Goal: Information Seeking & Learning: Learn about a topic

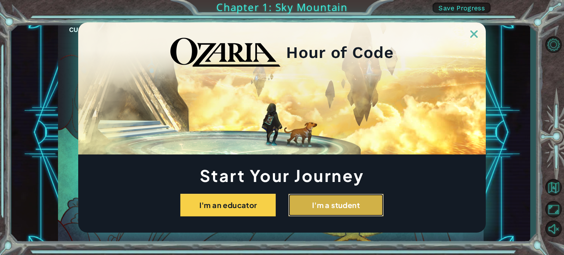
click at [317, 207] on button "I'm a student" at bounding box center [336, 205] width 96 height 23
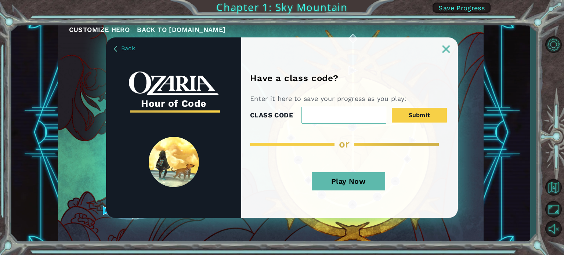
click at [337, 187] on button "Play Now" at bounding box center [348, 181] width 73 height 18
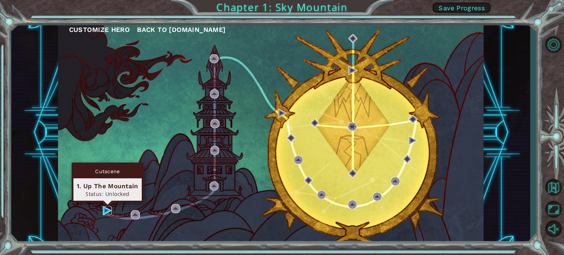
click at [111, 210] on img at bounding box center [107, 211] width 9 height 9
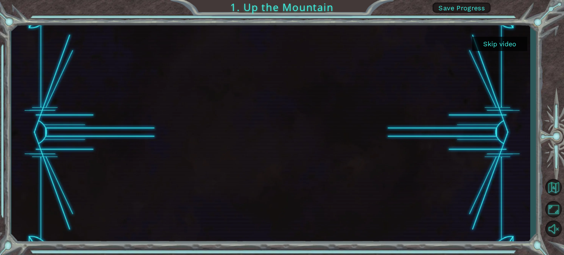
click at [487, 49] on button "Skip video" at bounding box center [500, 44] width 55 height 14
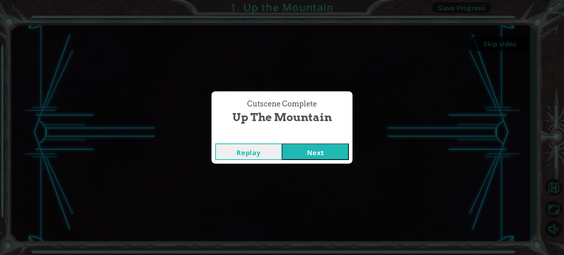
click at [323, 151] on button "Next" at bounding box center [315, 152] width 67 height 17
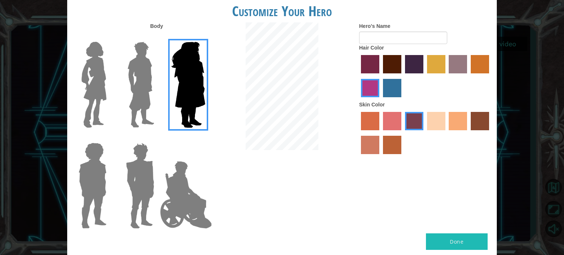
click at [146, 114] on img at bounding box center [141, 85] width 33 height 92
click at [157, 37] on input "Hero Lars" at bounding box center [157, 37] width 0 height 0
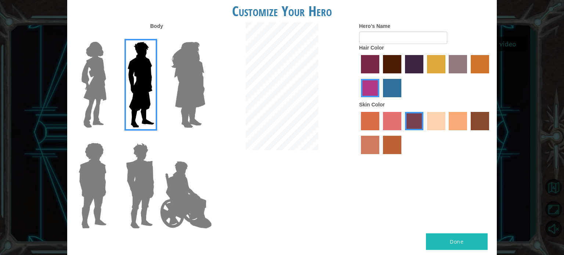
click at [82, 114] on img at bounding box center [94, 85] width 31 height 92
click at [110, 37] on input "Hero Connie" at bounding box center [110, 37] width 0 height 0
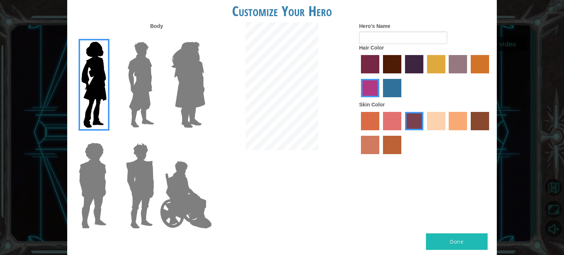
click at [95, 175] on img at bounding box center [93, 186] width 34 height 92
click at [110, 138] on input "Hero Steven" at bounding box center [110, 138] width 0 height 0
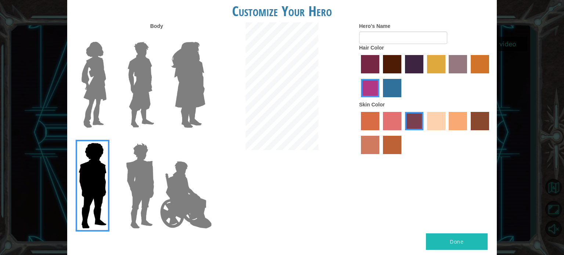
click at [128, 172] on img at bounding box center [140, 186] width 34 height 92
click at [157, 138] on input "Hero Garnet" at bounding box center [157, 138] width 0 height 0
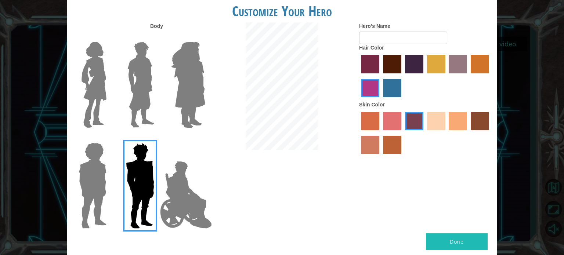
click at [159, 176] on img at bounding box center [186, 194] width 58 height 73
click at [205, 138] on input "Hero Jamie" at bounding box center [205, 138] width 0 height 0
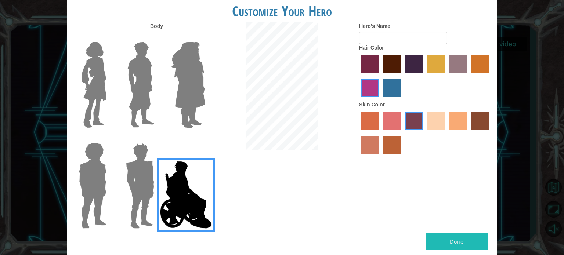
click at [391, 63] on label "maroon hair color" at bounding box center [392, 64] width 18 height 18
click at [381, 76] on input "maroon hair color" at bounding box center [381, 76] width 0 height 0
click at [373, 65] on label "paprika hair color" at bounding box center [370, 64] width 18 height 18
click at [359, 76] on input "paprika hair color" at bounding box center [359, 76] width 0 height 0
click at [392, 64] on label "maroon hair color" at bounding box center [392, 64] width 18 height 18
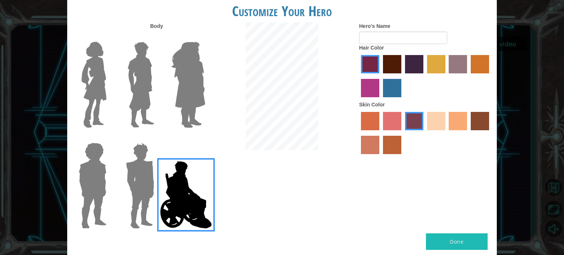
click at [381, 76] on input "maroon hair color" at bounding box center [381, 76] width 0 height 0
drag, startPoint x: 478, startPoint y: 118, endPoint x: 443, endPoint y: 139, distance: 41.2
click at [478, 118] on label "karma skin color" at bounding box center [480, 121] width 18 height 18
click at [469, 133] on input "karma skin color" at bounding box center [469, 133] width 0 height 0
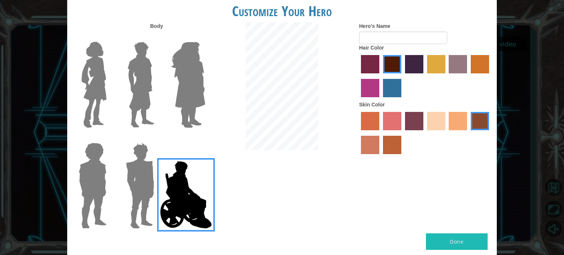
click at [148, 69] on img at bounding box center [141, 85] width 33 height 92
click at [157, 37] on input "Hero Lars" at bounding box center [157, 37] width 0 height 0
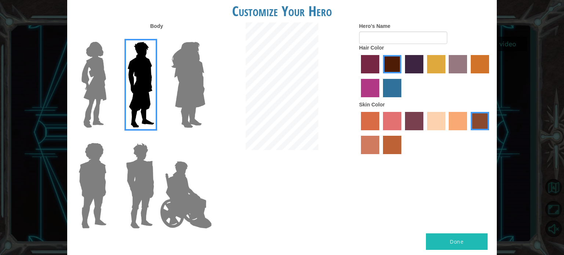
click at [179, 187] on img at bounding box center [186, 194] width 58 height 73
click at [205, 138] on input "Hero Jamie" at bounding box center [205, 138] width 0 height 0
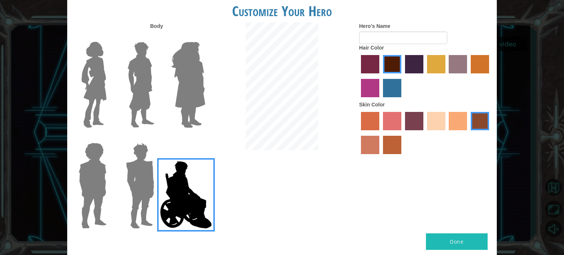
click at [220, 94] on div at bounding box center [282, 87] width 143 height 130
click at [398, 126] on label "froly skin color" at bounding box center [392, 121] width 18 height 18
click at [381, 133] on input "froly skin color" at bounding box center [381, 133] width 0 height 0
click at [373, 142] on label "burning sand skin color" at bounding box center [370, 145] width 18 height 18
click at [491, 133] on input "burning sand skin color" at bounding box center [491, 133] width 0 height 0
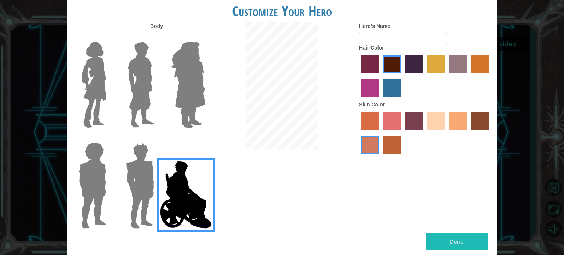
click at [412, 123] on label "tosca skin color" at bounding box center [414, 121] width 18 height 18
click at [403, 133] on input "tosca skin color" at bounding box center [403, 133] width 0 height 0
click at [491, 128] on div "Hero's Name Hair Color Skin Color" at bounding box center [425, 90] width 143 height 136
drag, startPoint x: 485, startPoint y: 127, endPoint x: 472, endPoint y: 123, distance: 13.4
click at [474, 123] on label "karma skin color" at bounding box center [480, 121] width 18 height 18
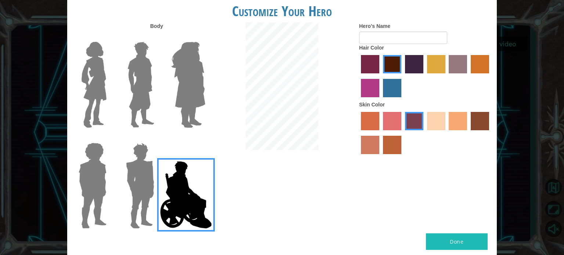
click at [469, 133] on input "karma skin color" at bounding box center [469, 133] width 0 height 0
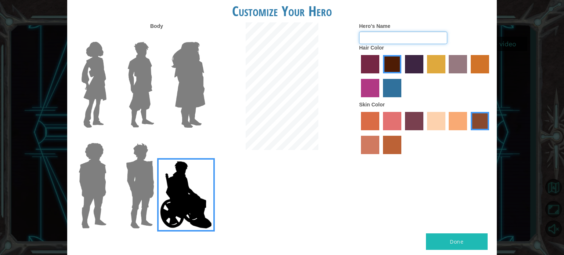
click at [384, 35] on input "Hero's Name" at bounding box center [403, 38] width 88 height 12
type input "sam"
drag, startPoint x: 384, startPoint y: 8, endPoint x: 443, endPoint y: 216, distance: 215.3
click at [443, 216] on div "Body Hero's Name [PERSON_NAME] Hair Color Skin Color" at bounding box center [282, 127] width 430 height 211
click at [462, 250] on button "Done" at bounding box center [457, 242] width 62 height 17
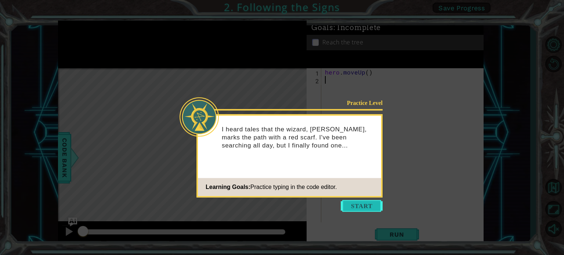
click at [370, 205] on button "Start" at bounding box center [362, 206] width 42 height 12
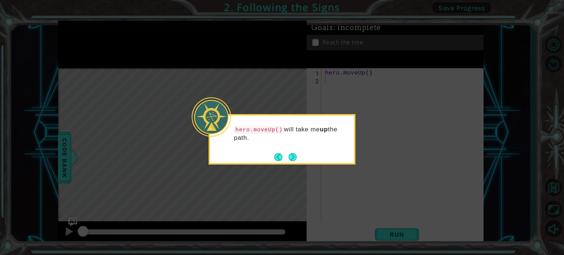
click at [295, 154] on button "Next" at bounding box center [293, 157] width 8 height 8
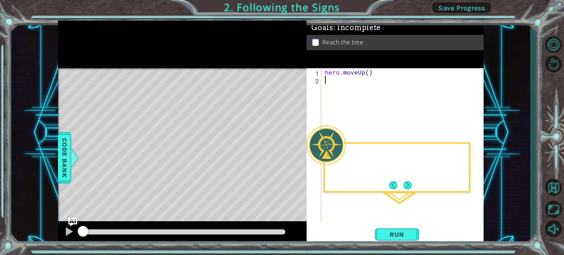
click at [296, 154] on div "Level Map" at bounding box center [228, 176] width 340 height 216
click at [189, 154] on div "Level Map" at bounding box center [228, 176] width 340 height 216
drag, startPoint x: 190, startPoint y: 175, endPoint x: 385, endPoint y: 115, distance: 204.5
click at [374, 120] on div "1 ההההההההההההההההההההההההההההההההההההההההההההההההההההההההההההההההההההההההההההה…" at bounding box center [271, 133] width 426 height 225
click at [406, 234] on span "Run" at bounding box center [397, 234] width 29 height 7
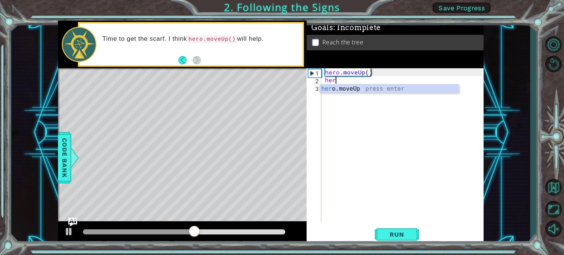
type textarea "hero"
click at [353, 87] on div "hero .moveUp press enter" at bounding box center [389, 98] width 139 height 26
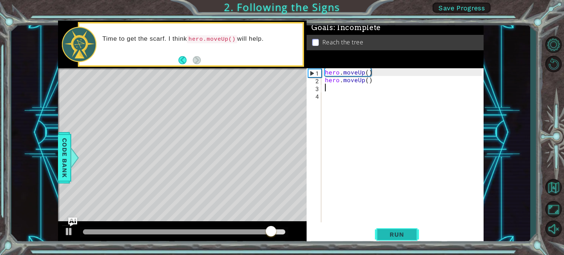
click at [412, 234] on button "Run" at bounding box center [397, 235] width 44 height 18
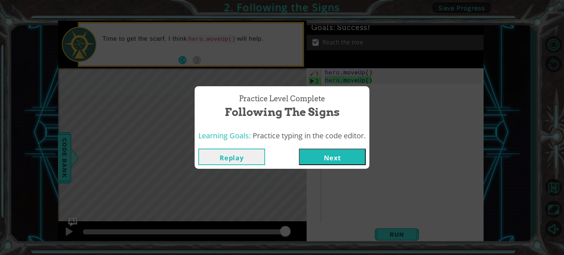
click at [323, 156] on button "Next" at bounding box center [332, 157] width 67 height 17
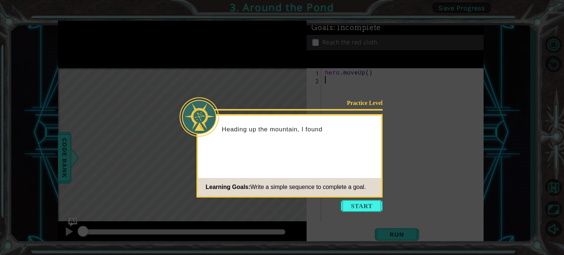
click at [363, 203] on button "Start" at bounding box center [362, 206] width 42 height 12
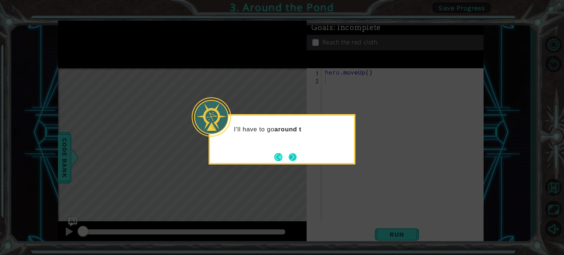
click at [295, 154] on button "Next" at bounding box center [293, 157] width 8 height 8
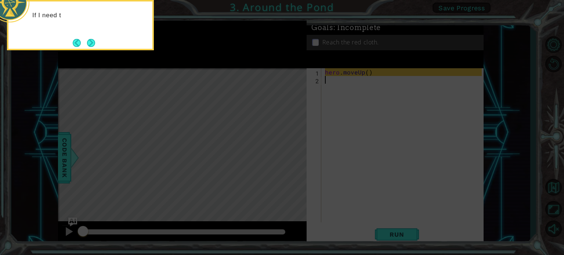
drag, startPoint x: 331, startPoint y: 103, endPoint x: 336, endPoint y: 85, distance: 17.8
click at [334, 92] on icon at bounding box center [282, 38] width 564 height 434
click at [89, 40] on button "Next" at bounding box center [91, 43] width 8 height 8
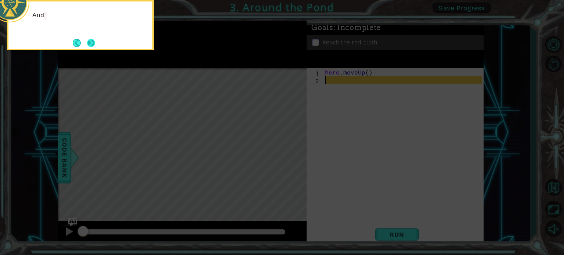
click at [92, 42] on button "Next" at bounding box center [91, 43] width 8 height 8
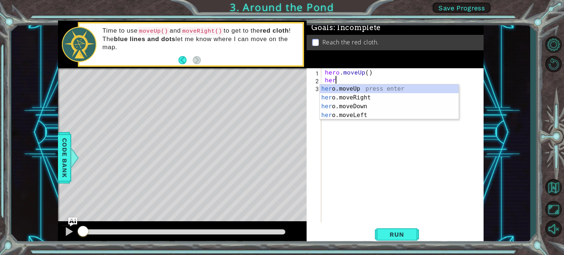
type textarea "hero"
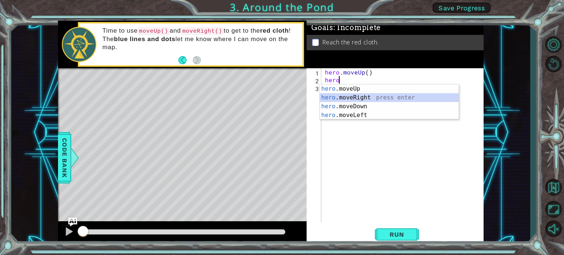
click at [343, 95] on div "hero .moveUp press enter hero .moveRight press enter hero .moveDown press enter…" at bounding box center [389, 111] width 139 height 53
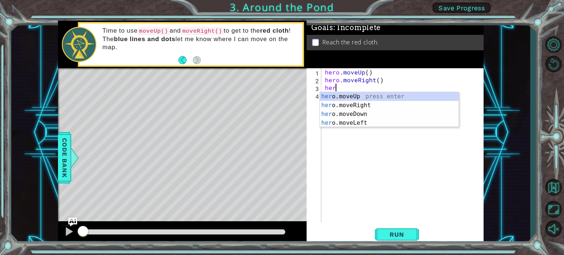
type textarea "hero"
click at [353, 94] on div "hero .moveUp press enter hero .moveRight press enter hero .moveDown press enter…" at bounding box center [389, 118] width 139 height 53
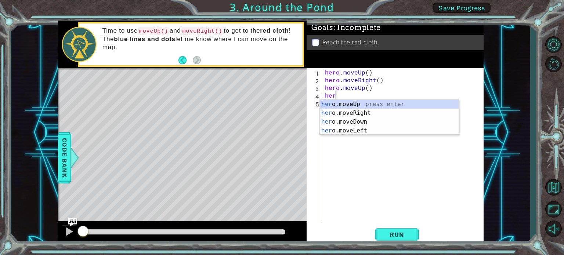
type textarea "hero"
click at [354, 100] on div "hero .moveUp press enter hero .moveRight press enter hero .moveDown press enter…" at bounding box center [389, 126] width 139 height 53
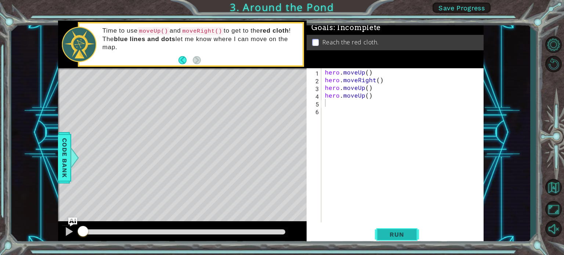
click at [411, 238] on button "Run" at bounding box center [397, 235] width 44 height 18
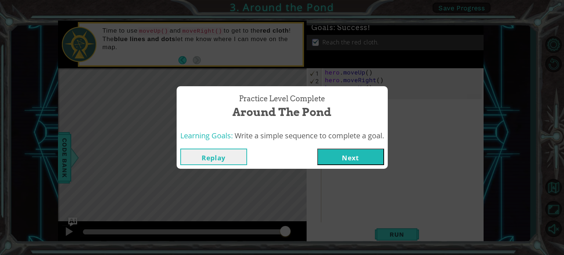
click at [363, 154] on button "Next" at bounding box center [350, 157] width 67 height 17
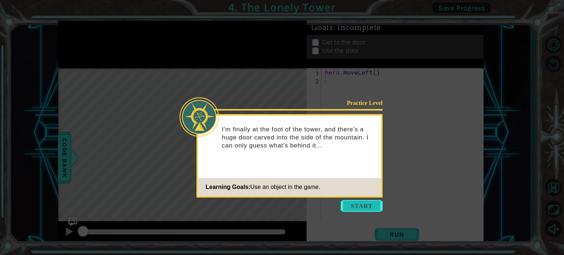
click at [352, 201] on button "Start" at bounding box center [362, 206] width 42 height 12
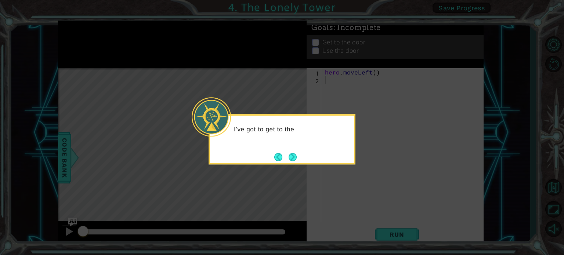
click at [289, 161] on button "Next" at bounding box center [293, 157] width 8 height 8
click at [290, 157] on button "Next" at bounding box center [293, 157] width 8 height 8
click at [288, 157] on icon at bounding box center [282, 127] width 564 height 255
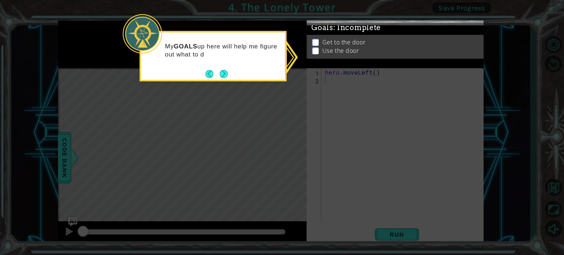
click at [339, 75] on icon at bounding box center [282, 127] width 564 height 255
click at [226, 73] on button "Next" at bounding box center [224, 74] width 8 height 8
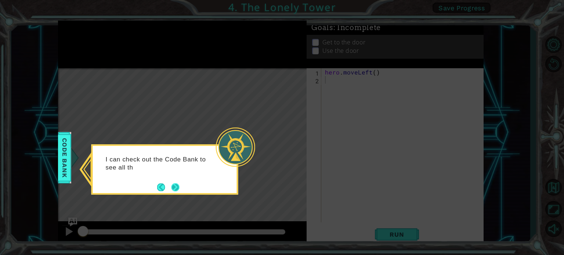
click at [180, 188] on button "Next" at bounding box center [176, 187] width 8 height 8
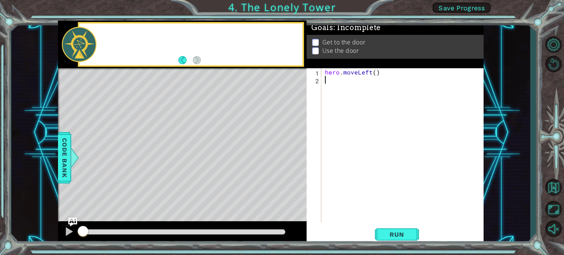
click at [180, 188] on div "Level Map" at bounding box center [228, 176] width 340 height 216
drag, startPoint x: 363, startPoint y: 83, endPoint x: 356, endPoint y: 87, distance: 7.4
click at [360, 85] on div "hero . moveLeft ( )" at bounding box center [405, 153] width 162 height 170
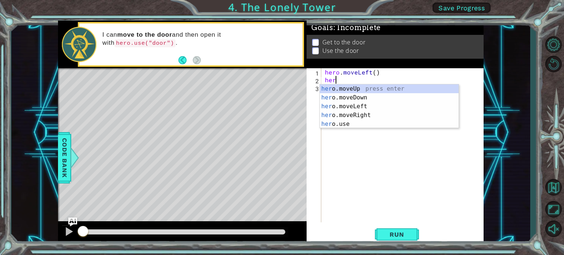
type textarea "hero"
click at [351, 89] on div "hero .moveUp press enter hero .moveDown press enter hero .moveLeft press enter …" at bounding box center [389, 116] width 139 height 62
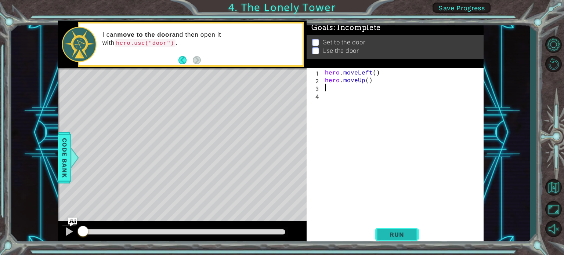
click at [399, 233] on span "Run" at bounding box center [397, 234] width 29 height 7
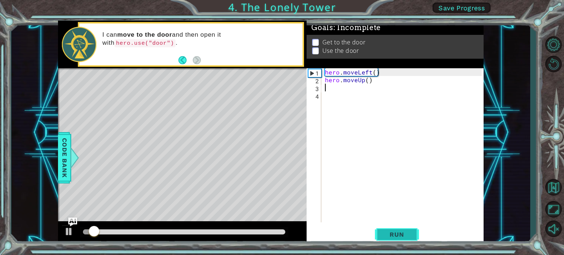
click at [399, 233] on span "Run" at bounding box center [397, 234] width 29 height 7
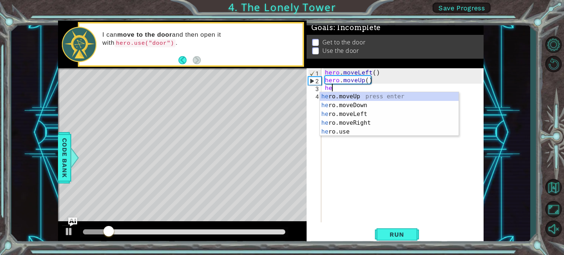
type textarea "hero"
click at [344, 93] on div "hero .moveUp press enter hero .moveDown press enter hero .moveLeft press enter …" at bounding box center [389, 123] width 139 height 62
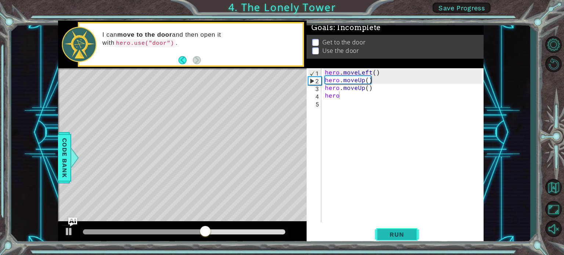
click at [399, 230] on button "Run" at bounding box center [397, 235] width 44 height 18
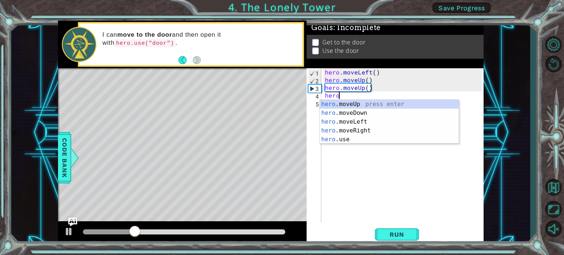
type textarea "herom"
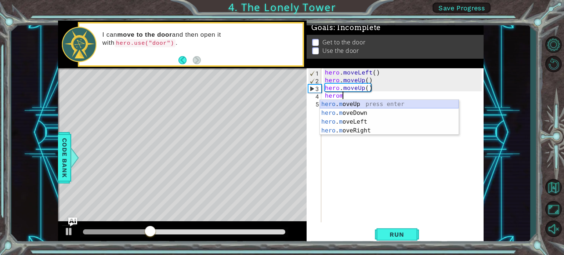
click at [356, 104] on div "hero . m oveUp press enter hero . m oveDown press enter hero . m oveLeft press …" at bounding box center [389, 126] width 139 height 53
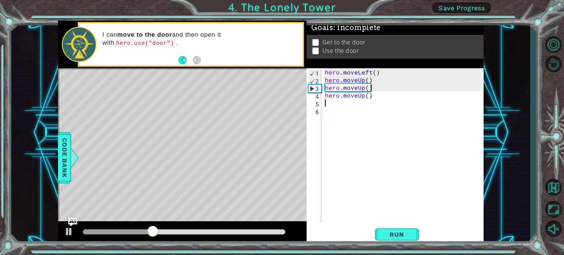
scroll to position [0, 0]
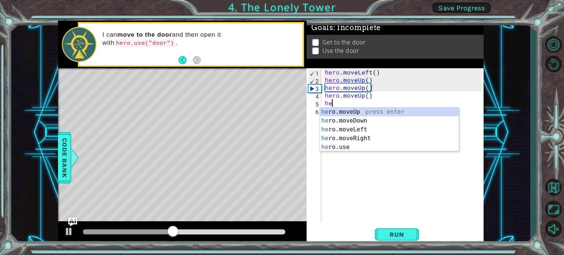
type textarea "hero"
click at [350, 138] on div "hero .moveUp press enter hero .moveDown press enter hero .moveLeft press enter …" at bounding box center [389, 139] width 139 height 62
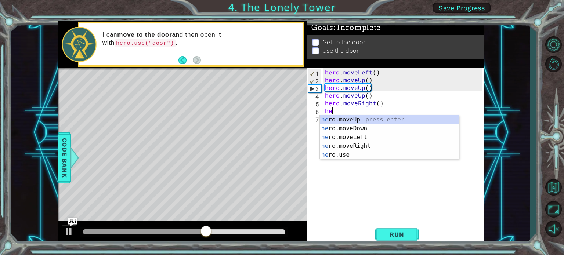
type textarea "hero"
click at [359, 120] on div "hero .moveUp press enter hero .moveDown press enter hero .moveLeft press enter …" at bounding box center [389, 146] width 139 height 62
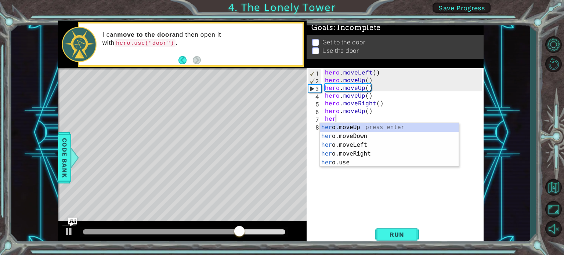
type textarea "hero"
click at [368, 123] on div "hero .moveUp press enter hero .moveDown press enter hero .moveLeft press enter …" at bounding box center [389, 154] width 139 height 62
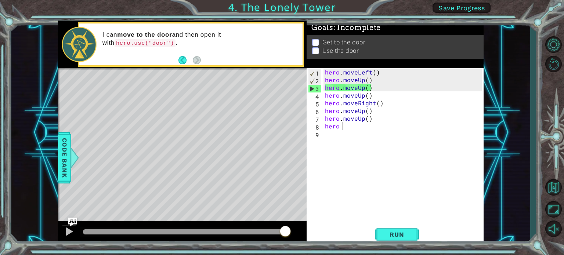
type textarea "hero"
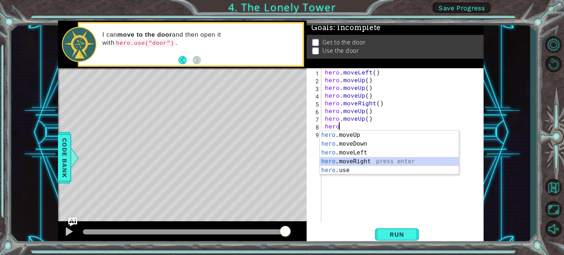
click at [363, 159] on div "hero .moveUp press enter hero .moveDown press enter hero .moveLeft press enter …" at bounding box center [389, 162] width 139 height 62
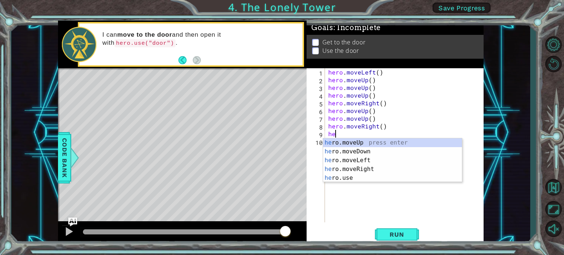
type textarea "hero"
click at [350, 143] on div "hero .moveUp press enter hero .moveDown press enter hero .moveLeft press enter …" at bounding box center [392, 170] width 139 height 62
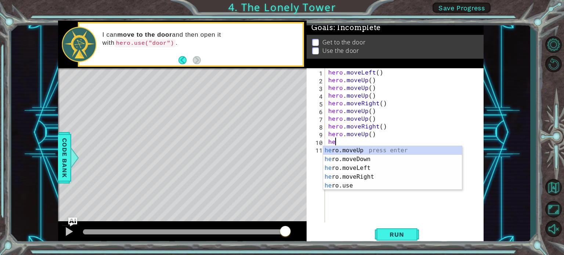
type textarea "hero"
click at [354, 153] on div "hero .moveUp press enter hero .moveDown press enter hero .moveLeft press enter …" at bounding box center [392, 177] width 139 height 62
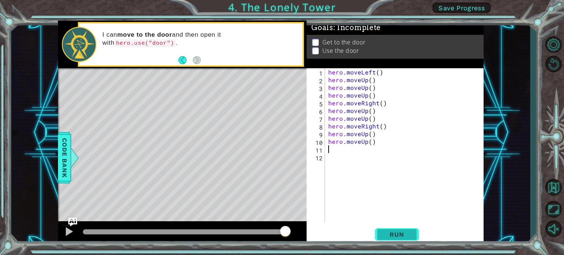
click at [403, 232] on span "Run" at bounding box center [397, 234] width 29 height 7
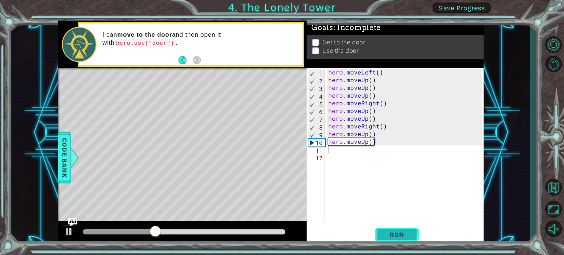
drag, startPoint x: 406, startPoint y: 234, endPoint x: 406, endPoint y: 228, distance: 5.5
click at [406, 231] on span "Run" at bounding box center [397, 234] width 29 height 7
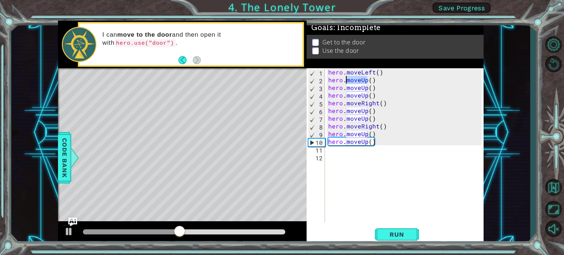
drag, startPoint x: 367, startPoint y: 79, endPoint x: 348, endPoint y: 79, distance: 19.5
click at [348, 79] on div "hero . moveLeft ( ) hero . moveUp ( ) hero . moveUp ( ) hero . moveUp ( ) hero …" at bounding box center [406, 153] width 159 height 170
click at [360, 80] on div "hero . moveLeft ( ) hero . moveUp ( ) hero . moveUp ( ) hero . moveUp ( ) hero …" at bounding box center [404, 145] width 155 height 154
drag, startPoint x: 360, startPoint y: 79, endPoint x: 367, endPoint y: 80, distance: 7.1
click at [367, 80] on div "hero . moveLeft ( ) hero . moveUp ( ) hero . moveUp ( ) hero . moveUp ( ) hero …" at bounding box center [406, 153] width 159 height 170
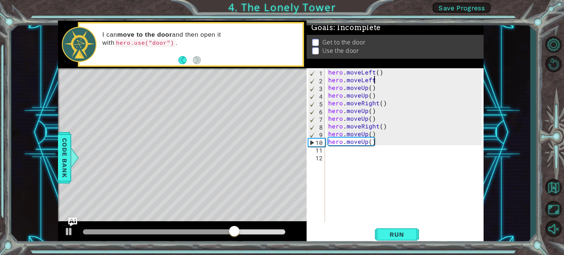
scroll to position [0, 2]
click at [398, 234] on span "Run" at bounding box center [397, 234] width 29 height 7
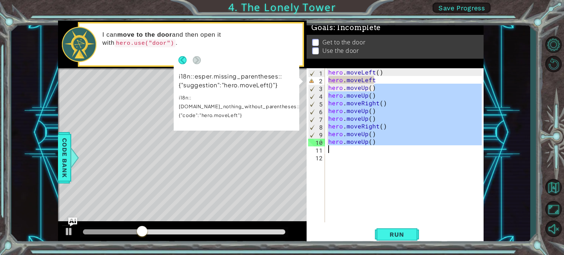
drag, startPoint x: 386, startPoint y: 86, endPoint x: 337, endPoint y: 148, distance: 79.5
click at [337, 148] on div "hero . moveLeft ( ) hero . moveLeft hero . moveUp ( ) hero . moveUp ( ) hero . …" at bounding box center [406, 153] width 159 height 170
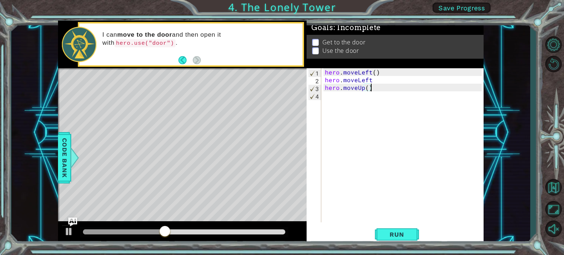
click at [375, 80] on div "hero . moveLeft ( ) hero . moveLeft hero . moveUp ( )" at bounding box center [405, 153] width 162 height 170
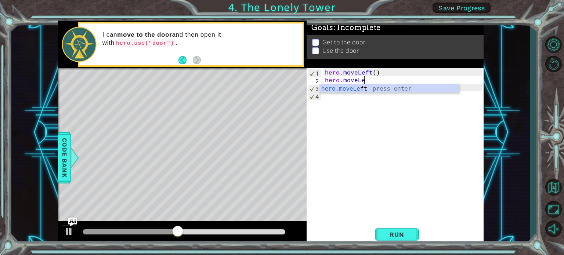
type textarea "hero.mov"
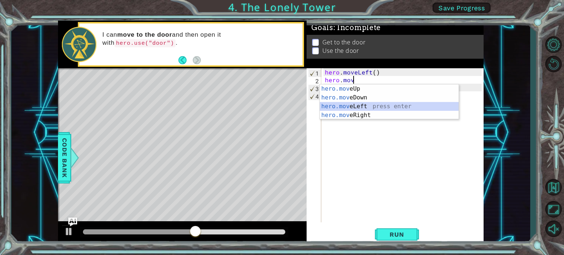
drag, startPoint x: 364, startPoint y: 107, endPoint x: 365, endPoint y: 103, distance: 4.1
click at [365, 105] on div "hero.mov eUp press enter hero.mov eDown press enter hero.mov eLeft press enter …" at bounding box center [389, 111] width 139 height 53
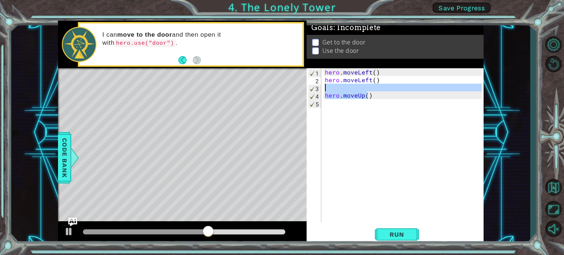
drag, startPoint x: 369, startPoint y: 96, endPoint x: 305, endPoint y: 85, distance: 64.9
click at [305, 85] on div "1 ההההההההההההההההההההההההההההההההההההההההההההההההההההההההההההההההההההההההההההה…" at bounding box center [271, 133] width 426 height 225
type textarea ")"
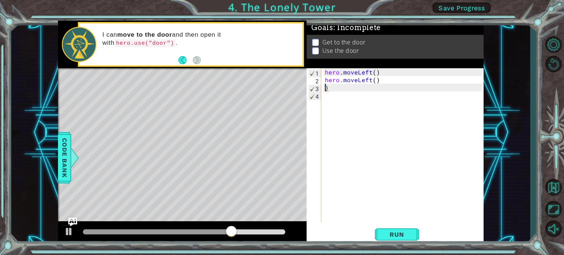
click at [336, 89] on div "hero . moveLeft ( ) hero . moveLeft ( ) )" at bounding box center [405, 153] width 162 height 170
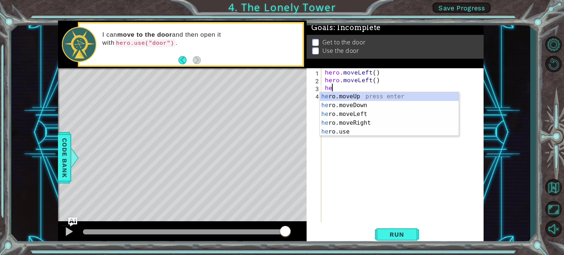
type textarea "hero"
click at [340, 115] on div "hero .moveUp press enter hero .moveDown press enter hero .moveLeft press enter …" at bounding box center [389, 123] width 139 height 62
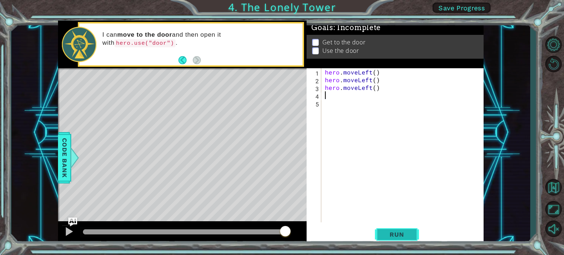
click at [410, 229] on button "Run" at bounding box center [397, 235] width 44 height 18
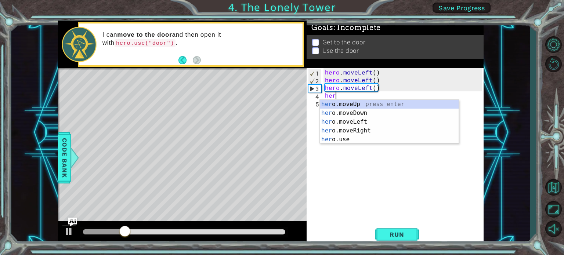
type textarea "hero"
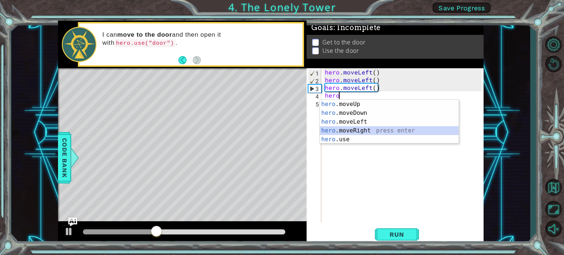
click at [361, 129] on div "hero .moveUp press enter hero .moveDown press enter hero .moveLeft press enter …" at bounding box center [389, 131] width 139 height 62
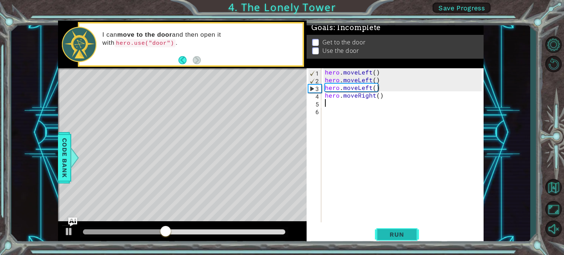
click at [403, 234] on span "Run" at bounding box center [397, 234] width 29 height 7
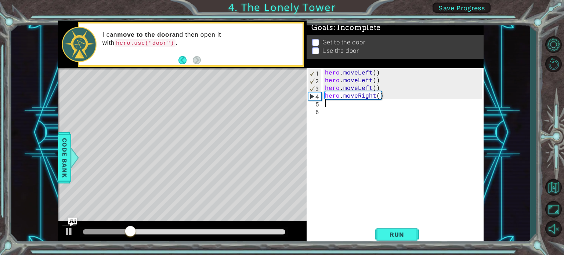
click at [387, 101] on div "hero . moveLeft ( ) hero . moveLeft ( ) hero . moveLeft ( ) hero . moveRight ( )" at bounding box center [405, 153] width 162 height 170
click at [379, 95] on div "hero . moveLeft ( ) hero . moveLeft ( ) hero . moveLeft ( ) hero . moveRight ( )" at bounding box center [405, 153] width 162 height 170
drag, startPoint x: 377, startPoint y: 88, endPoint x: 323, endPoint y: 88, distance: 53.7
click at [323, 88] on div "hero.moveRight() 1 2 3 4 5 6 hero . moveLeft ( ) hero . moveLeft ( ) hero . mov…" at bounding box center [394, 145] width 175 height 154
type textarea "hero.moveLeft()"
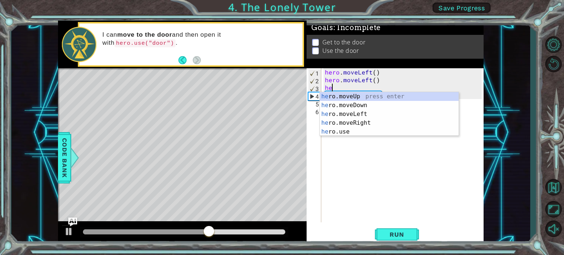
type textarea "hero"
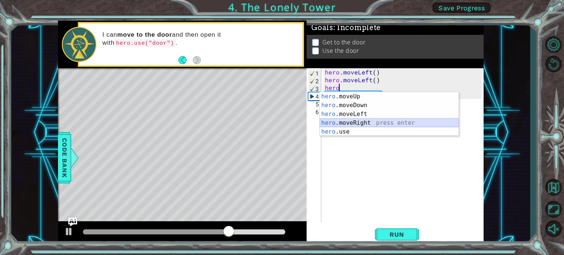
click at [337, 128] on div "hero .moveUp press enter hero .moveDown press enter hero .moveLeft press enter …" at bounding box center [389, 123] width 139 height 62
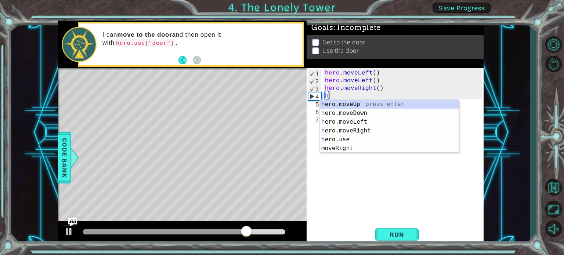
type textarea "her"
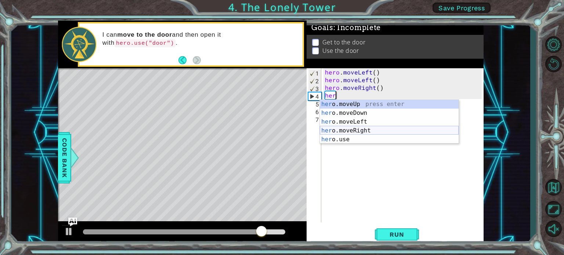
click at [361, 130] on div "her o.moveUp press enter her o.moveDown press enter her o.moveLeft press enter …" at bounding box center [389, 131] width 139 height 62
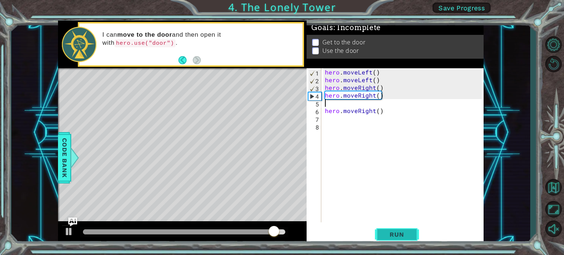
click at [397, 237] on span "Run" at bounding box center [397, 234] width 29 height 7
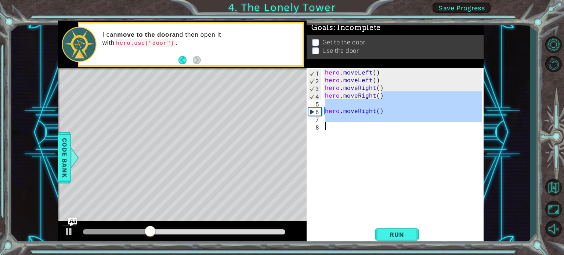
drag, startPoint x: 387, startPoint y: 93, endPoint x: 321, endPoint y: 124, distance: 73.1
click at [321, 124] on div "1 2 3 4 5 6 7 8 hero . moveLeft ( ) hero . moveLeft ( ) hero . moveRight ( ) he…" at bounding box center [394, 145] width 175 height 154
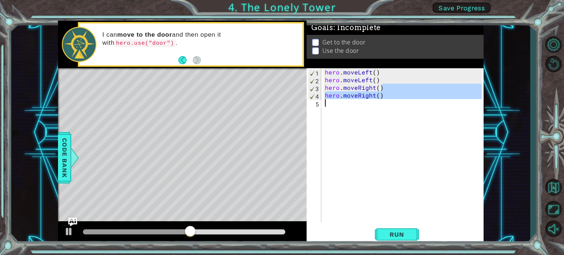
drag, startPoint x: 388, startPoint y: 92, endPoint x: 363, endPoint y: 107, distance: 29.2
click at [363, 107] on div "hero . moveLeft ( ) hero . moveLeft ( ) hero . moveRight ( ) hero . moveRight (…" at bounding box center [405, 153] width 162 height 170
type textarea "hero.moveRight()"
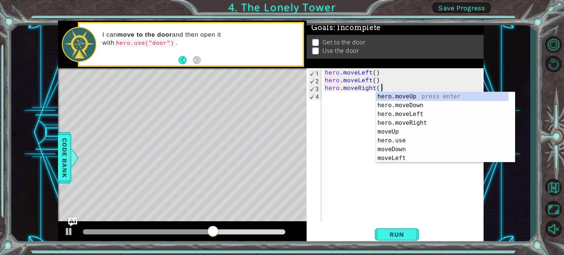
click at [349, 101] on div "hero . moveLeft ( ) hero . moveLeft ( ) hero . moveRight ( )" at bounding box center [405, 153] width 162 height 170
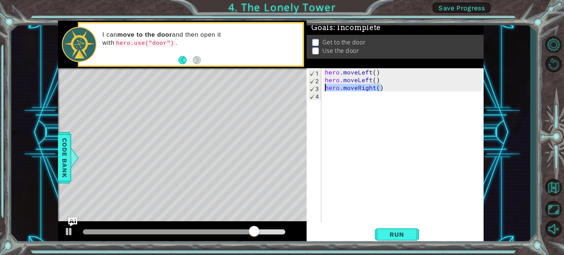
drag, startPoint x: 394, startPoint y: 87, endPoint x: 314, endPoint y: 91, distance: 80.2
click at [314, 91] on div "1 2 3 4 hero . moveLeft ( ) hero . moveLeft ( ) hero . moveRight ( ) הההההההההה…" at bounding box center [394, 145] width 175 height 154
type textarea "hero.moveRight()"
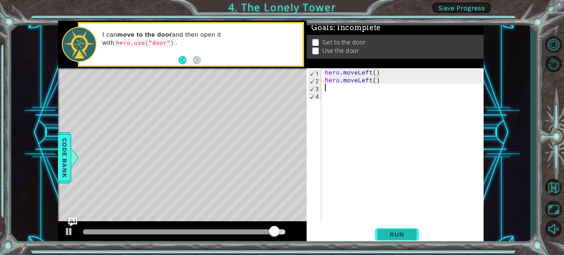
click at [395, 233] on span "Run" at bounding box center [397, 234] width 29 height 7
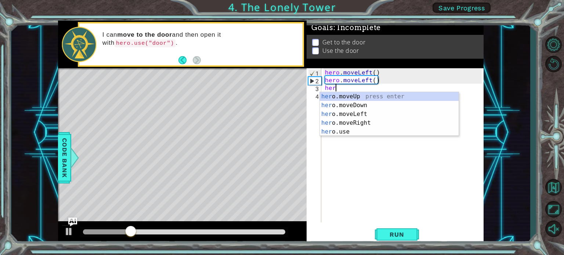
type textarea "hero"
click at [372, 97] on div "hero .moveUp press enter hero .moveDown press enter hero .moveLeft press enter …" at bounding box center [389, 123] width 139 height 62
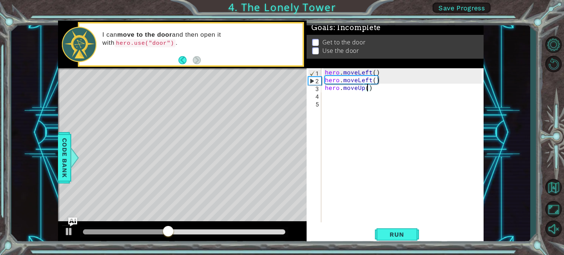
click at [368, 88] on div "hero . moveLeft ( ) hero . moveLeft ( ) hero . moveUp ( )" at bounding box center [405, 153] width 162 height 170
click at [410, 233] on span "Run" at bounding box center [397, 234] width 29 height 7
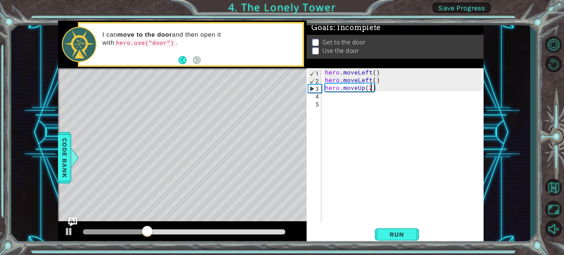
click at [355, 83] on div "hero . moveLeft ( ) hero . moveLeft ( ) hero . moveUp ( 2 )" at bounding box center [405, 153] width 162 height 170
type textarea "hero.moveLeft()"
click at [344, 96] on div "hero . moveLeft ( ) hero . moveLeft ( ) hero . moveUp ( 2 )" at bounding box center [405, 153] width 162 height 170
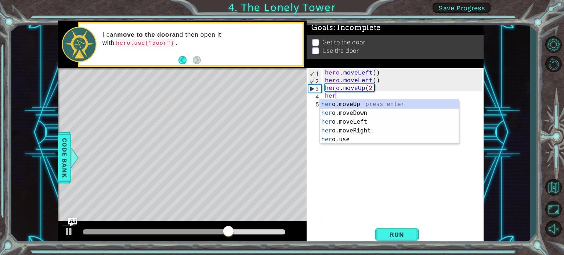
scroll to position [0, 0]
type textarea "hero"
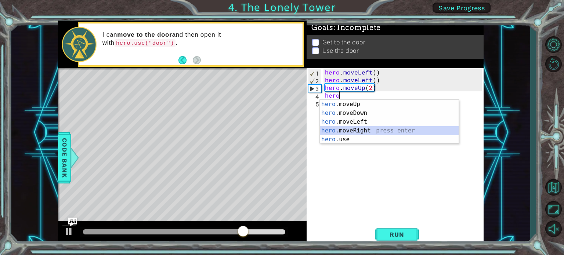
click at [356, 131] on div "hero .moveUp press enter hero .moveDown press enter hero .moveLeft press enter …" at bounding box center [389, 131] width 139 height 62
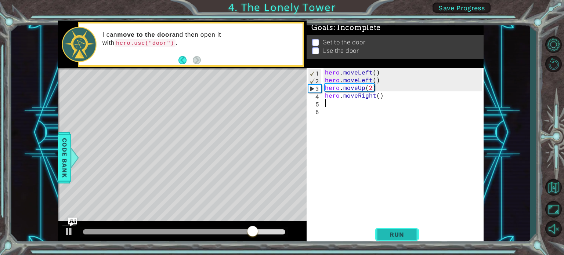
click at [410, 236] on span "Run" at bounding box center [397, 234] width 29 height 7
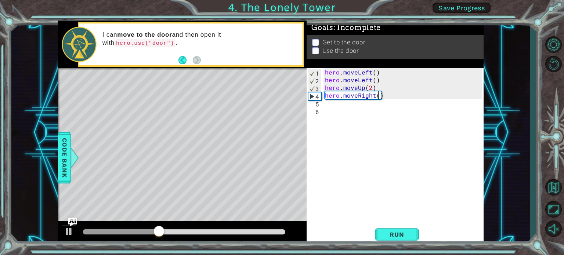
click at [378, 95] on div "hero . moveLeft ( ) hero . moveLeft ( ) hero . moveUp ( 2 ) hero . moveRight ( )" at bounding box center [405, 153] width 162 height 170
type textarea "hero.moveRight(2)"
click at [370, 110] on div "hero . moveLeft ( ) hero . moveLeft ( ) hero . moveUp ( 2 ) hero . moveRight ( …" at bounding box center [405, 153] width 162 height 170
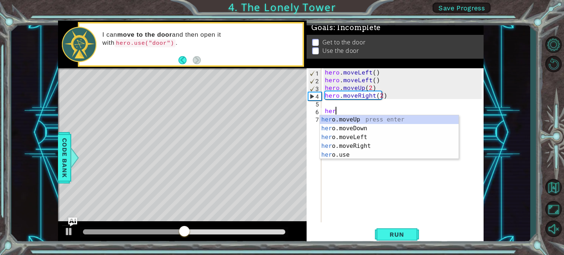
type textarea "hero"
click at [373, 122] on div "hero .moveUp press enter hero .moveDown press enter hero .moveLeft press enter …" at bounding box center [389, 146] width 139 height 62
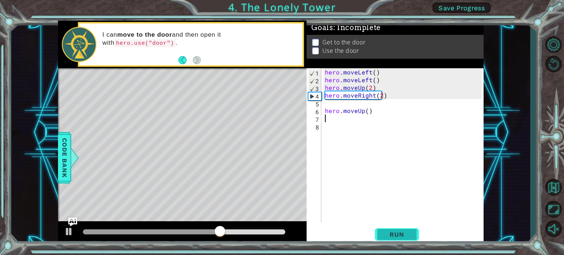
click at [404, 236] on span "Run" at bounding box center [397, 234] width 29 height 7
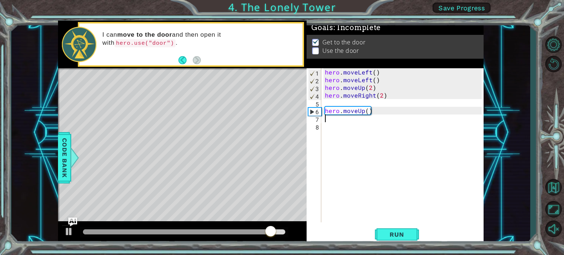
type textarea "m"
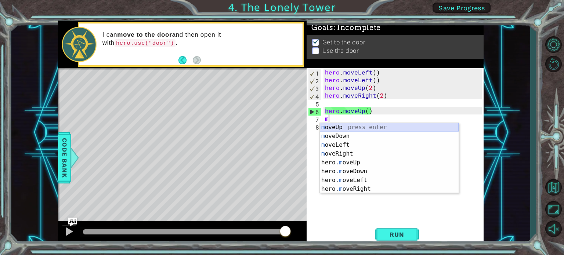
drag, startPoint x: 352, startPoint y: 128, endPoint x: 358, endPoint y: 163, distance: 36.3
click at [352, 128] on div "m oveUp press enter m oveDown press enter m oveLeft press enter m oveRight pres…" at bounding box center [389, 167] width 139 height 88
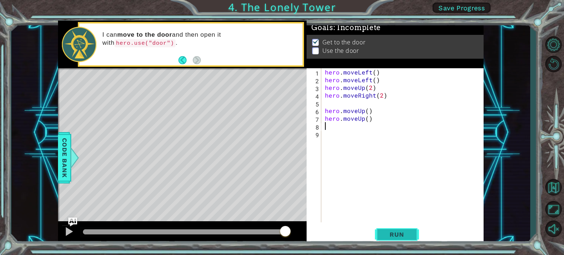
click at [391, 241] on button "Run" at bounding box center [397, 235] width 44 height 18
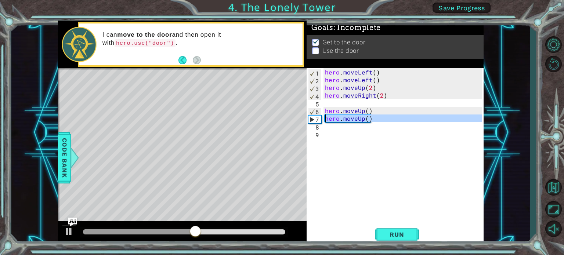
drag, startPoint x: 382, startPoint y: 125, endPoint x: 324, endPoint y: 118, distance: 58.5
click at [324, 118] on div "hero . moveLeft ( ) hero . moveLeft ( ) hero . moveUp ( 2 ) hero . moveRight ( …" at bounding box center [405, 153] width 162 height 170
type textarea "hero.moveUp()"
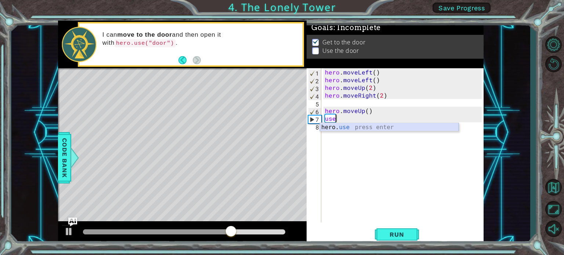
click at [345, 129] on div "hero. use press enter" at bounding box center [389, 136] width 139 height 26
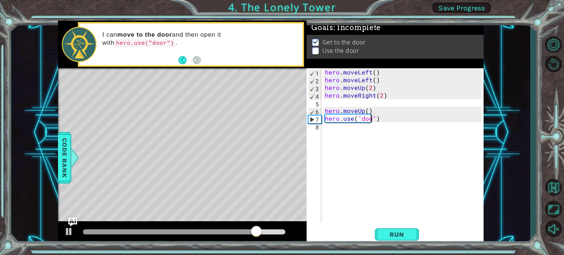
type textarea "hero.use("door")"
click at [384, 234] on span "Run" at bounding box center [397, 234] width 29 height 7
drag, startPoint x: 377, startPoint y: 108, endPoint x: 330, endPoint y: 108, distance: 47.4
click at [330, 108] on div "hero . moveLeft ( ) hero . moveLeft ( ) hero . moveUp ( 2 ) hero . moveRight ( …" at bounding box center [405, 153] width 162 height 170
type textarea "ero.moveUp()"
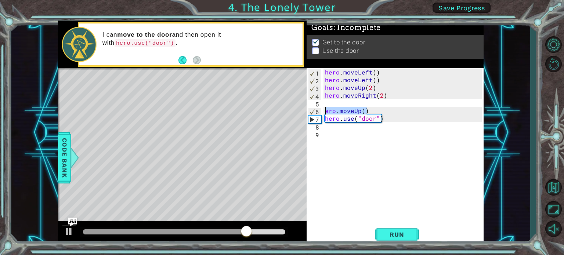
drag, startPoint x: 373, startPoint y: 109, endPoint x: 324, endPoint y: 108, distance: 48.9
click at [324, 108] on div "hero . moveLeft ( ) hero . moveLeft ( ) hero . moveUp ( 2 ) hero . moveRight ( …" at bounding box center [405, 153] width 162 height 170
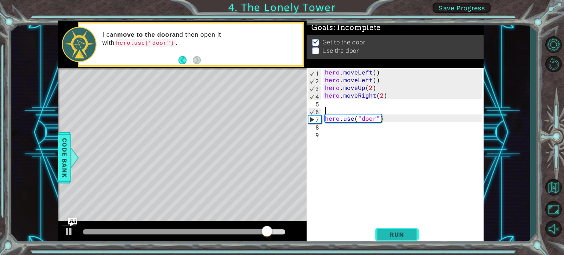
click at [390, 233] on span "Run" at bounding box center [397, 234] width 29 height 7
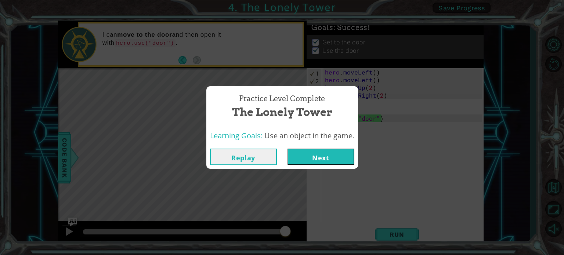
click at [338, 154] on button "Next" at bounding box center [321, 157] width 67 height 17
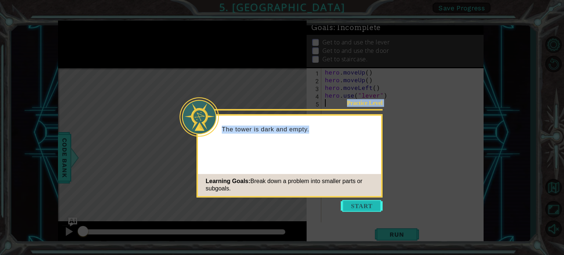
click at [375, 201] on body "1 ההההההההההההההההההההההההההההההההההההההההההההההההההההההההההההההההההההההההההההה…" at bounding box center [282, 127] width 564 height 255
click at [375, 202] on button "Start" at bounding box center [362, 206] width 42 height 12
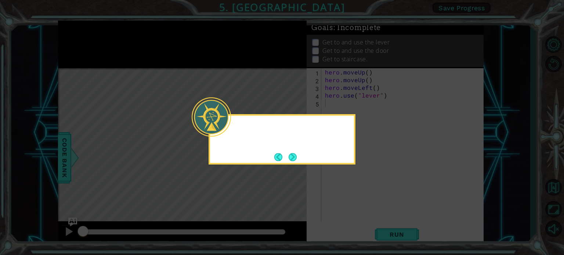
click at [375, 202] on icon at bounding box center [282, 127] width 564 height 255
click at [295, 161] on button "Next" at bounding box center [293, 157] width 8 height 8
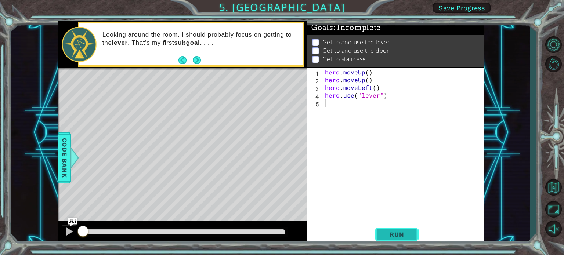
click at [402, 236] on button "Run" at bounding box center [397, 235] width 44 height 18
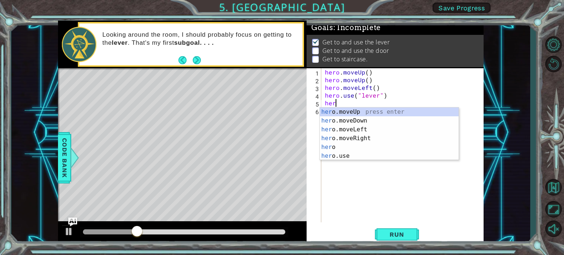
type textarea "hero"
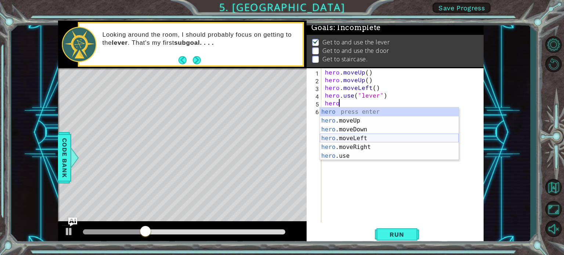
click at [347, 138] on div "hero press enter hero .moveUp press enter hero .moveDown press enter hero .move…" at bounding box center [389, 143] width 139 height 71
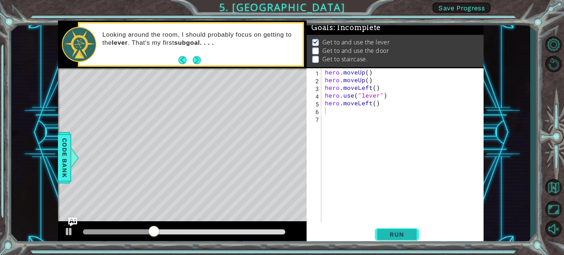
drag, startPoint x: 400, startPoint y: 233, endPoint x: 397, endPoint y: 229, distance: 5.5
click at [398, 230] on button "Run" at bounding box center [397, 235] width 44 height 18
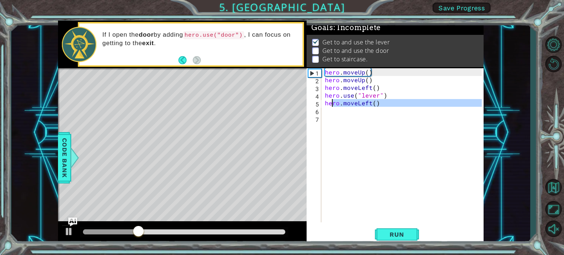
drag, startPoint x: 381, startPoint y: 109, endPoint x: 329, endPoint y: 105, distance: 51.6
click at [329, 105] on div "hero . moveUp ( ) hero . moveUp ( ) hero . moveLeft ( ) hero . use ( "lever" ) …" at bounding box center [405, 153] width 162 height 170
type textarea "h"
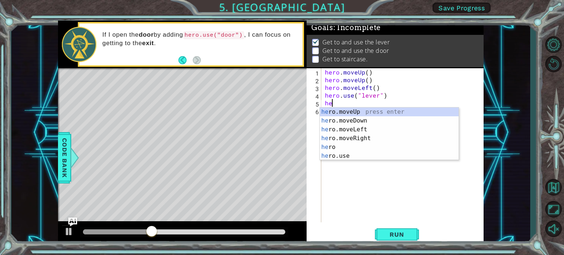
type textarea "hero"
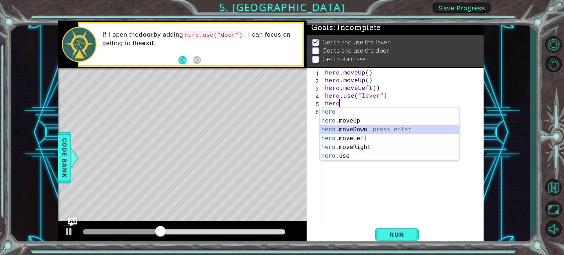
click at [348, 130] on div "hero press enter hero .moveUp press enter hero .moveDown press enter hero .move…" at bounding box center [389, 143] width 139 height 71
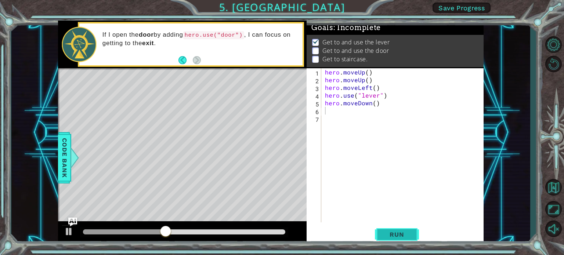
click at [397, 234] on span "Run" at bounding box center [397, 234] width 29 height 7
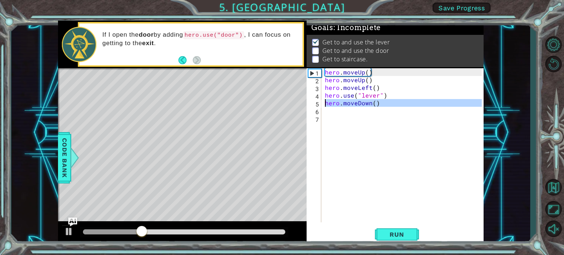
drag, startPoint x: 384, startPoint y: 108, endPoint x: 324, endPoint y: 103, distance: 59.8
click at [324, 103] on div "hero . moveUp ( ) hero . moveUp ( ) hero . moveLeft ( ) hero . use ( "lever" ) …" at bounding box center [405, 153] width 162 height 170
type textarea "hero.moveDown()"
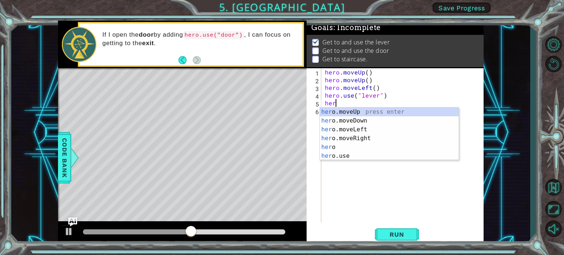
type textarea "hero"
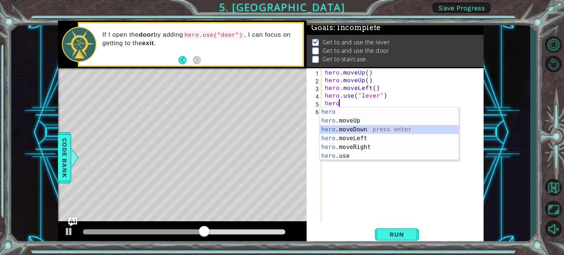
drag, startPoint x: 351, startPoint y: 132, endPoint x: 342, endPoint y: 146, distance: 16.8
click at [342, 146] on div "hero press enter hero .moveUp press enter hero .moveDown press enter hero .move…" at bounding box center [389, 143] width 139 height 71
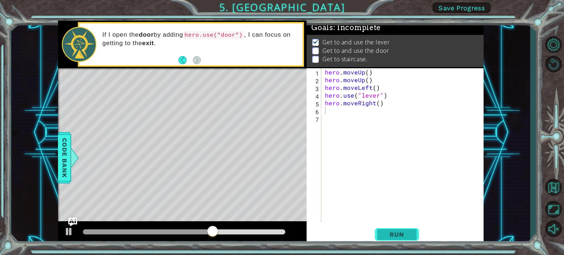
click at [406, 240] on button "Run" at bounding box center [397, 235] width 44 height 18
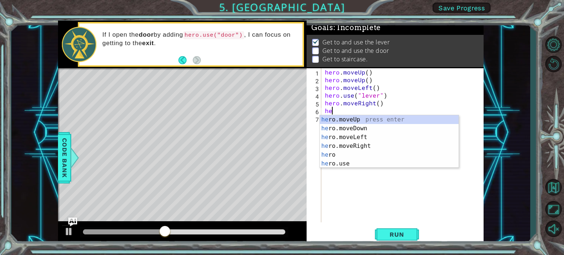
type textarea "hero"
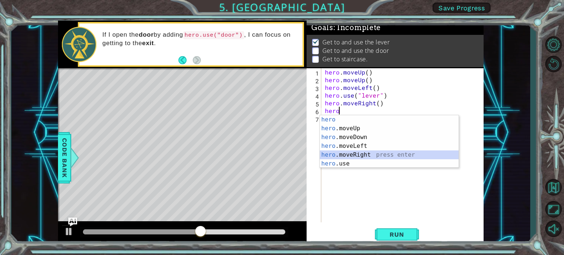
click at [365, 156] on div "hero press enter hero .moveUp press enter hero .moveDown press enter hero .move…" at bounding box center [389, 150] width 139 height 71
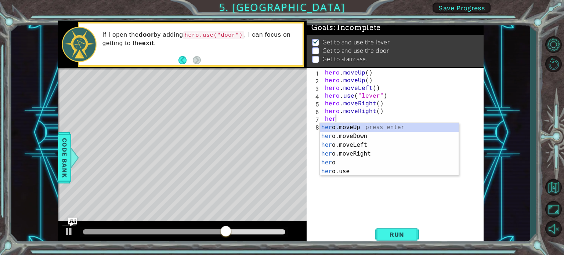
type textarea "hero"
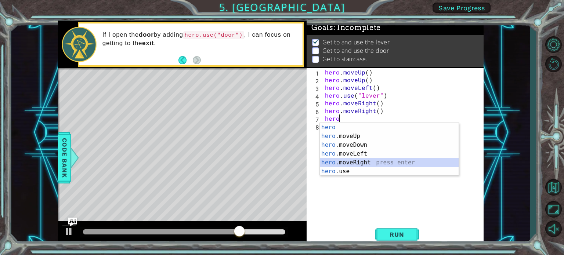
click at [360, 164] on div "hero press enter hero .moveUp press enter hero .moveDown press enter hero .move…" at bounding box center [389, 158] width 139 height 71
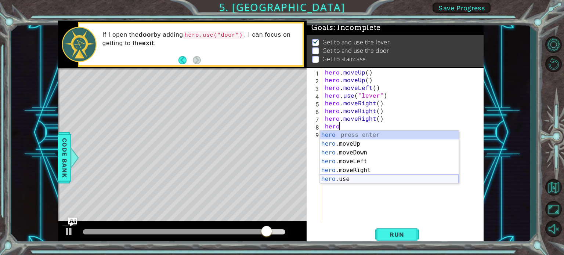
click at [341, 182] on div "hero press enter hero .moveUp press enter hero .moveDown press enter hero .move…" at bounding box center [389, 166] width 139 height 71
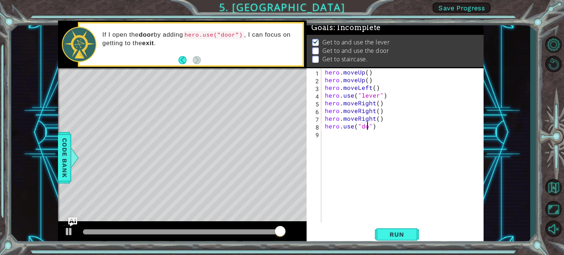
scroll to position [0, 3]
type textarea "hero.use("door")"
click at [409, 238] on span "Run" at bounding box center [397, 234] width 29 height 7
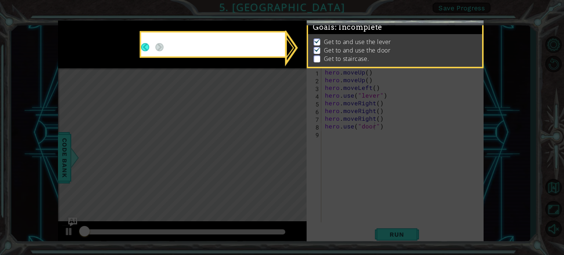
scroll to position [4, 0]
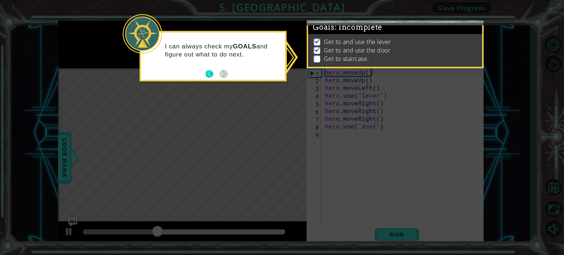
click at [211, 72] on button "Back" at bounding box center [212, 74] width 14 height 8
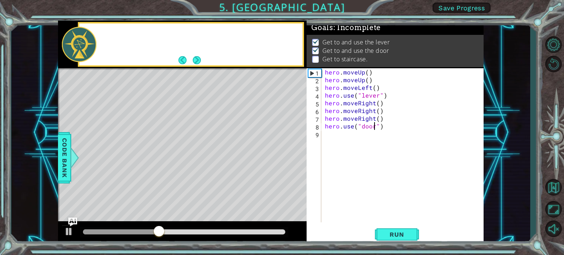
scroll to position [3, 0]
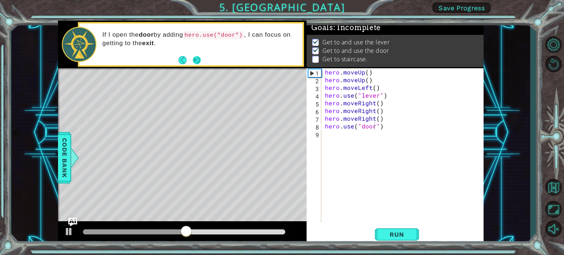
click at [201, 60] on button "Next" at bounding box center [197, 60] width 8 height 8
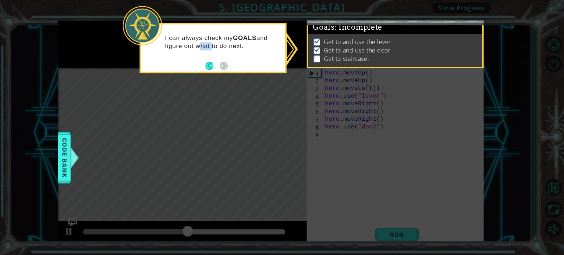
click at [201, 60] on div "I can always check my GOALS and figure out what to do next." at bounding box center [213, 45] width 144 height 37
click at [208, 64] on button "Back" at bounding box center [212, 66] width 14 height 8
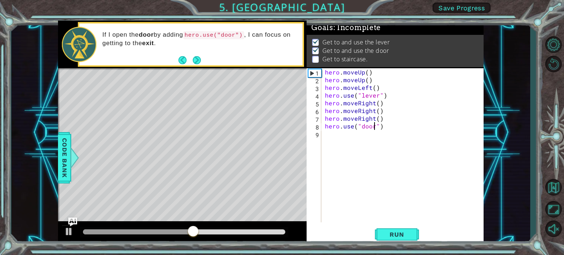
scroll to position [2, 0]
drag, startPoint x: 344, startPoint y: 135, endPoint x: 343, endPoint y: 131, distance: 4.1
click at [344, 134] on div "hero . moveUp ( ) hero . moveUp ( ) hero . moveLeft ( ) hero . use ( "lever" ) …" at bounding box center [405, 153] width 162 height 170
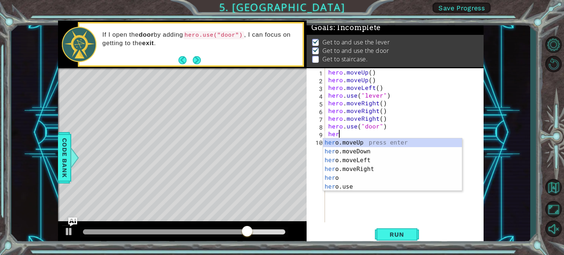
type textarea "hero"
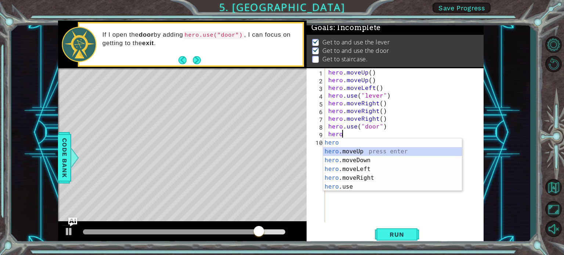
click at [356, 153] on div "hero press enter hero .moveUp press enter hero .moveDown press enter hero .move…" at bounding box center [392, 174] width 139 height 71
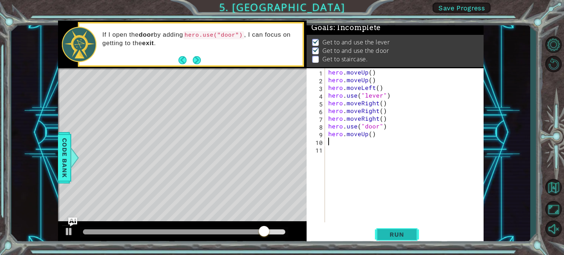
click at [411, 232] on span "Run" at bounding box center [397, 234] width 29 height 7
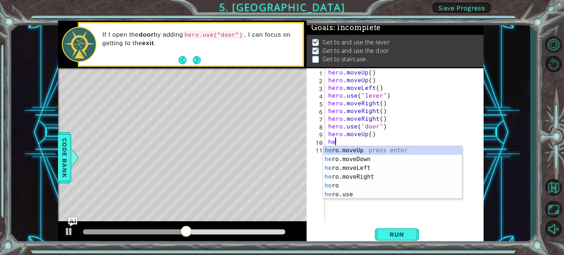
type textarea "hero"
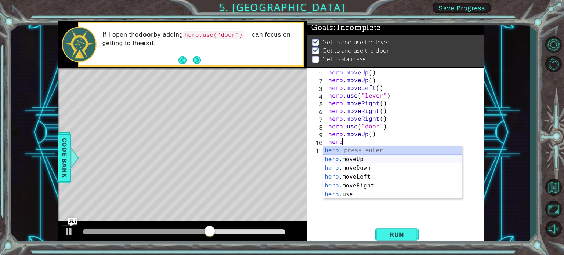
click at [361, 158] on div "hero press enter hero .moveUp press enter hero .moveDown press enter hero .move…" at bounding box center [392, 181] width 139 height 71
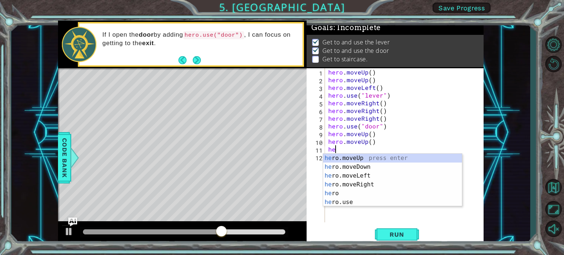
type textarea "hero"
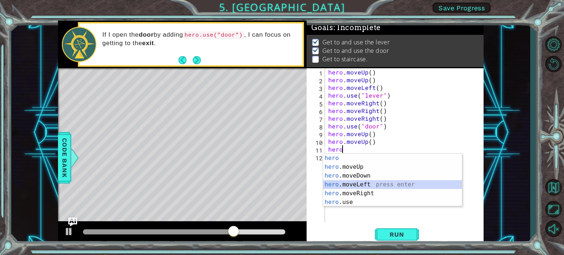
click at [375, 185] on div "hero press enter hero .moveUp press enter hero .moveDown press enter hero .move…" at bounding box center [392, 189] width 139 height 71
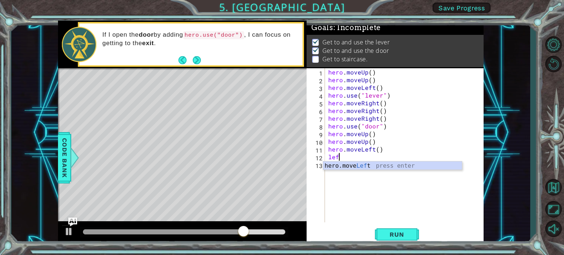
type textarea "left"
click at [377, 171] on div "hero . moveUp ( ) hero . moveUp ( ) hero . moveLeft ( ) hero . use ( "lever" ) …" at bounding box center [406, 153] width 159 height 170
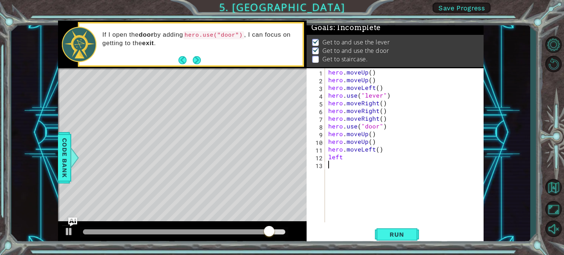
drag, startPoint x: 365, startPoint y: 162, endPoint x: 338, endPoint y: 160, distance: 26.9
click at [338, 160] on div "hero . moveUp ( ) hero . moveUp ( ) hero . moveLeft ( ) hero . use ( "lever" ) …" at bounding box center [406, 153] width 159 height 170
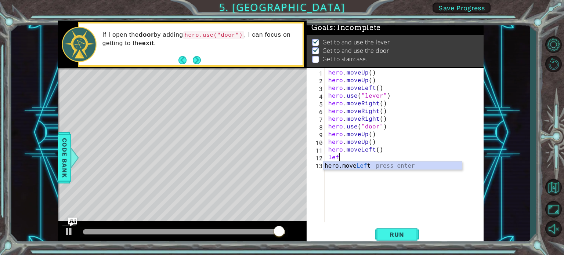
type textarea "l"
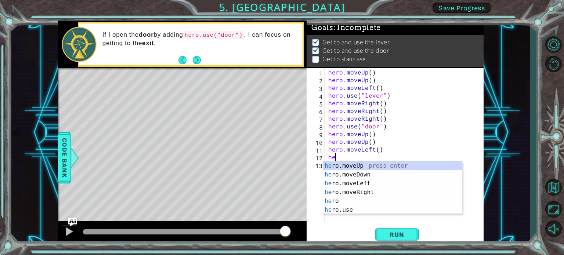
type textarea "hero"
click at [351, 188] on div "hero press enter hero .moveUp press enter hero .moveDown press enter hero .move…" at bounding box center [392, 197] width 139 height 71
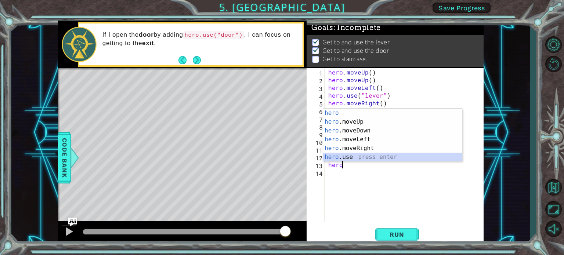
click at [349, 158] on div "hero press enter hero .moveUp press enter hero .moveDown press enter hero .move…" at bounding box center [392, 144] width 139 height 71
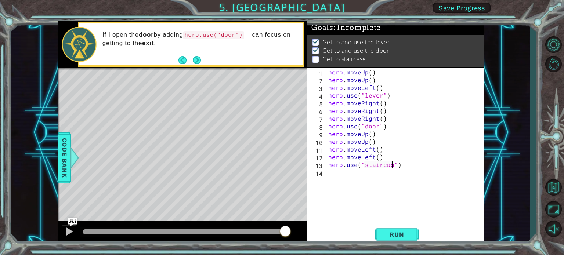
scroll to position [0, 4]
type textarea "hero.use("staircase")"
click at [410, 235] on span "Run" at bounding box center [397, 234] width 29 height 7
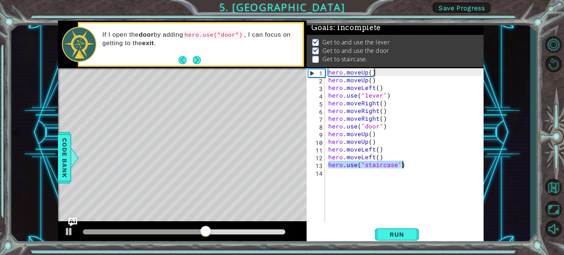
drag, startPoint x: 327, startPoint y: 164, endPoint x: 420, endPoint y: 164, distance: 93.3
click at [420, 164] on div "hero . moveUp ( ) hero . moveUp ( ) hero . moveLeft ( ) hero . use ( "lever" ) …" at bounding box center [406, 153] width 159 height 170
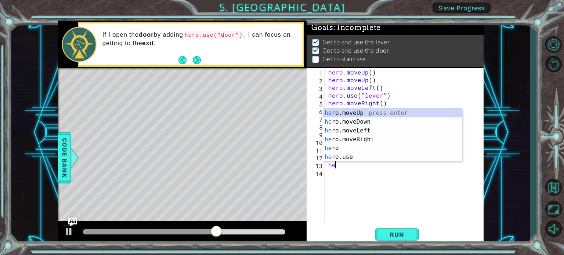
type textarea "hero"
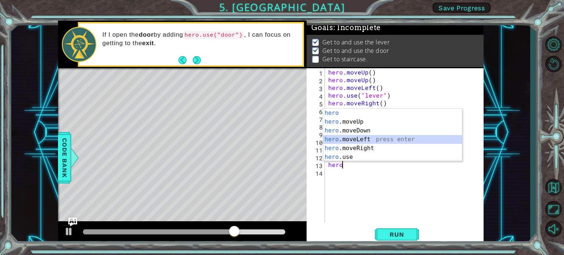
click at [356, 136] on div "hero press enter hero .moveUp press enter hero .moveDown press enter hero .move…" at bounding box center [392, 144] width 139 height 71
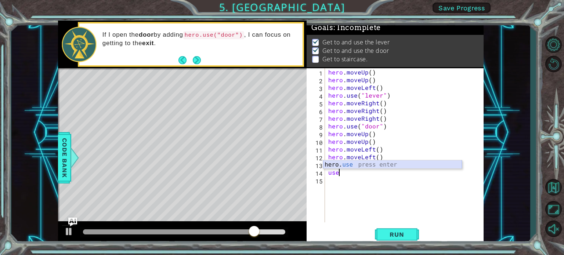
click at [353, 166] on div "hero. use press enter" at bounding box center [392, 174] width 139 height 26
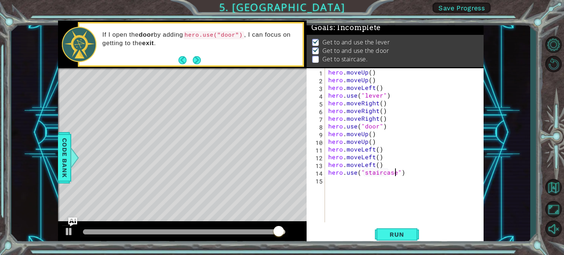
scroll to position [0, 4]
type textarea "hero.use("staircase")"
click at [412, 238] on button "Run" at bounding box center [397, 235] width 44 height 18
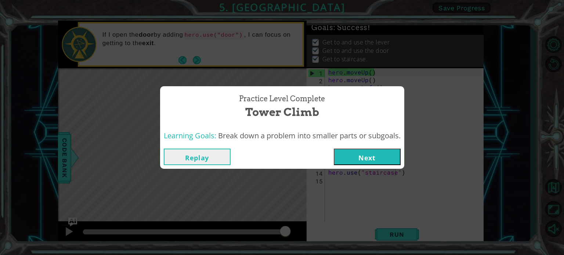
click at [388, 154] on button "Next" at bounding box center [367, 157] width 67 height 17
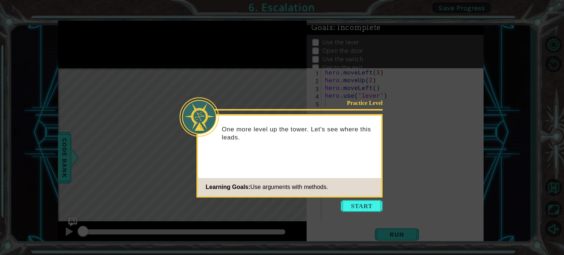
drag, startPoint x: 375, startPoint y: 210, endPoint x: 376, endPoint y: 204, distance: 5.7
click at [376, 208] on button "Start" at bounding box center [362, 206] width 42 height 12
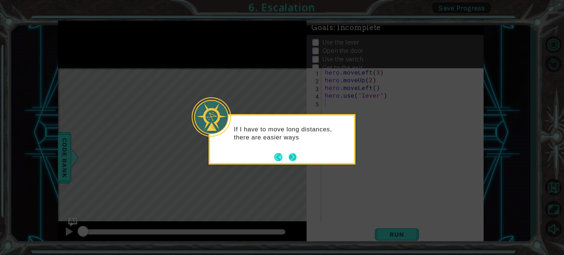
click at [290, 154] on button "Next" at bounding box center [293, 157] width 8 height 8
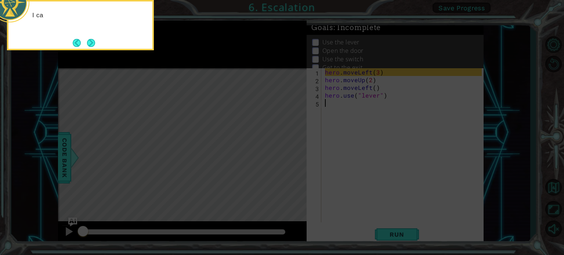
click at [295, 155] on icon at bounding box center [282, 38] width 564 height 434
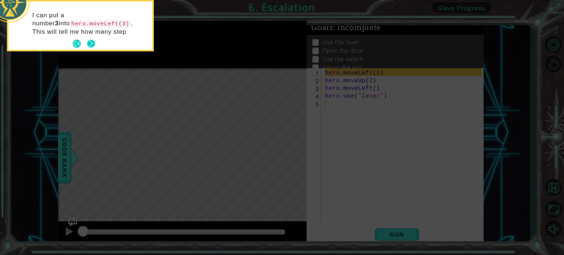
click at [95, 40] on button "Next" at bounding box center [91, 44] width 8 height 8
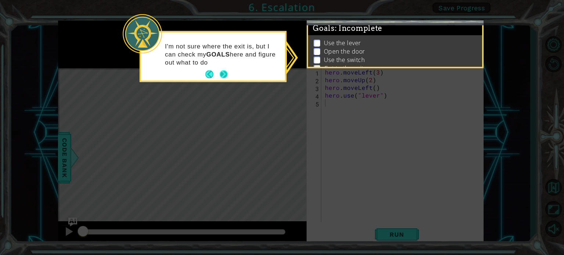
click at [222, 72] on button "Next" at bounding box center [224, 75] width 8 height 8
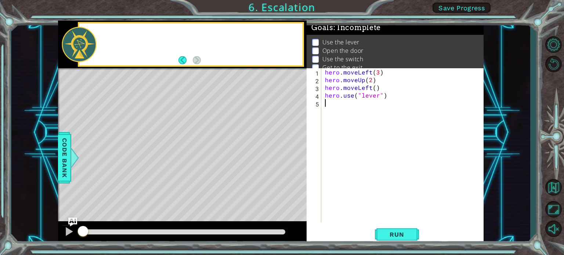
click at [227, 72] on div "Level Map" at bounding box center [228, 176] width 340 height 216
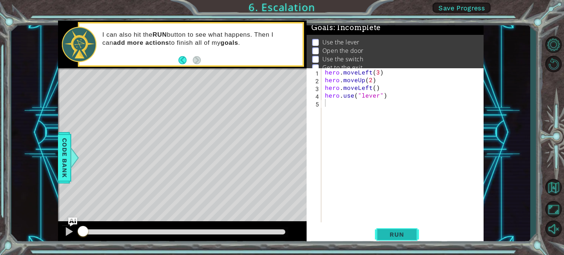
click at [399, 231] on span "Run" at bounding box center [397, 234] width 29 height 7
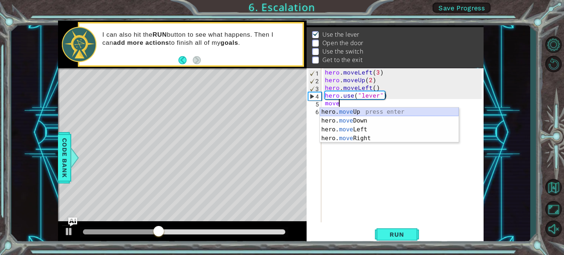
click at [376, 110] on div "hero. move Up press enter hero. move Down press enter hero. move Left press ent…" at bounding box center [389, 134] width 139 height 53
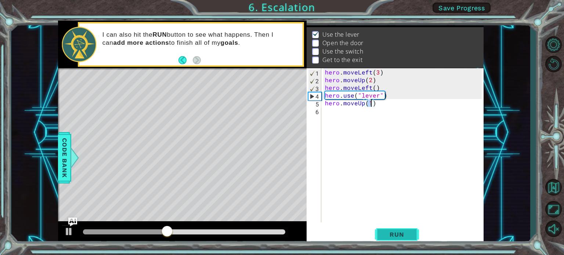
click at [408, 230] on button "Run" at bounding box center [397, 235] width 44 height 18
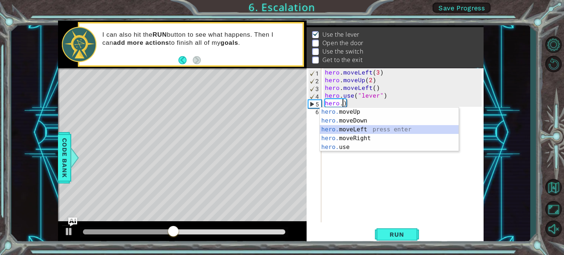
click at [351, 125] on div "hero. moveUp press enter hero. moveDown press enter hero. moveLeft press enter …" at bounding box center [389, 139] width 139 height 62
type textarea "hero.moveLeft(1)"
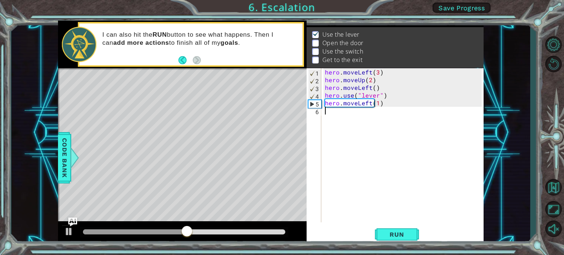
click at [351, 126] on div "hero . moveLeft ( 3 ) hero . moveUp ( 2 ) hero . moveLeft ( ) hero . use ( "lev…" at bounding box center [405, 153] width 162 height 170
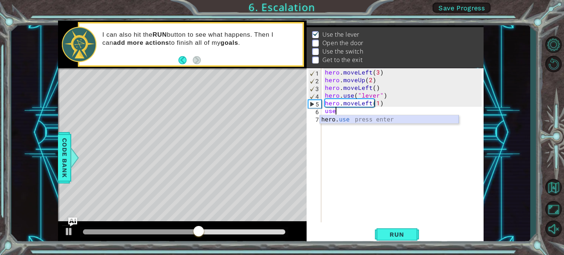
click at [391, 119] on div "hero. use press enter" at bounding box center [389, 128] width 139 height 26
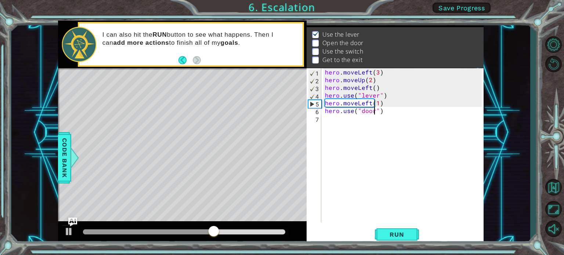
scroll to position [0, 3]
type textarea "hero.use("door")"
click at [399, 233] on span "Run" at bounding box center [397, 234] width 29 height 7
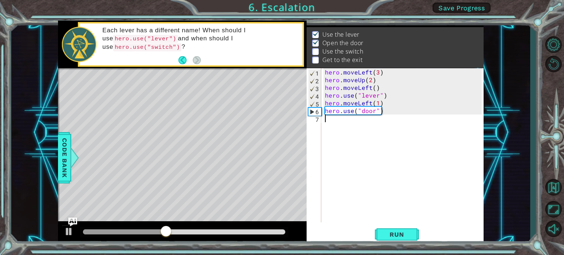
click at [326, 125] on div "hero . moveLeft ( 3 ) hero . moveUp ( 2 ) hero . moveLeft ( ) hero . use ( "lev…" at bounding box center [405, 153] width 162 height 170
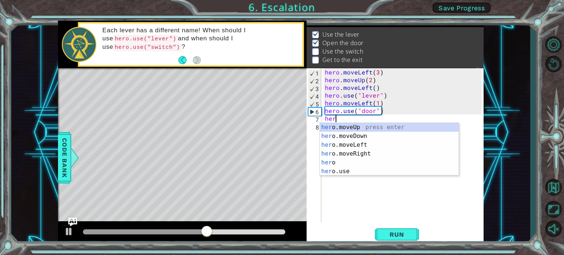
scroll to position [0, 0]
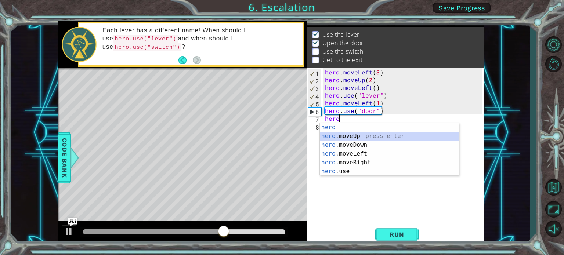
click at [348, 137] on div "hero press enter hero .moveUp press enter hero .moveDown press enter hero .move…" at bounding box center [389, 158] width 139 height 71
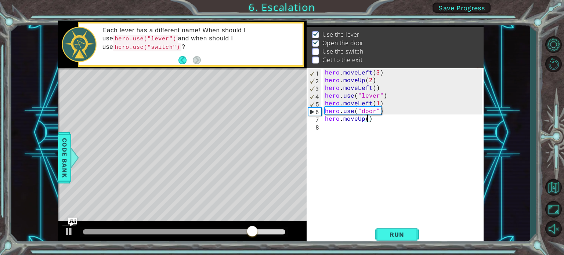
scroll to position [0, 3]
type textarea "hero.moveUp(2)"
click at [397, 232] on span "Run" at bounding box center [397, 234] width 29 height 7
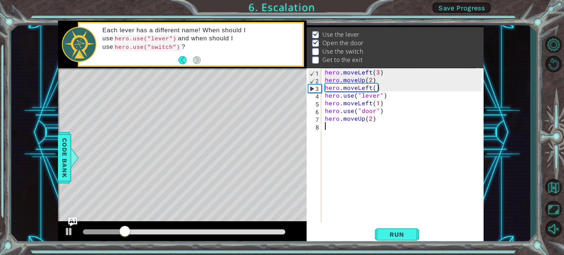
click at [344, 130] on div "hero . moveLeft ( 3 ) hero . moveUp ( 2 ) hero . moveLeft ( ) hero . use ( "lev…" at bounding box center [405, 153] width 162 height 170
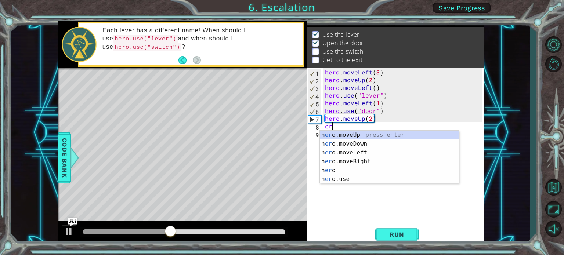
scroll to position [0, 0]
click at [367, 160] on div "h ero .moveUp press enter h ero .moveDown press enter h ero .moveLeft press ent…" at bounding box center [389, 166] width 139 height 71
type textarea "hero.moveRight(1)"
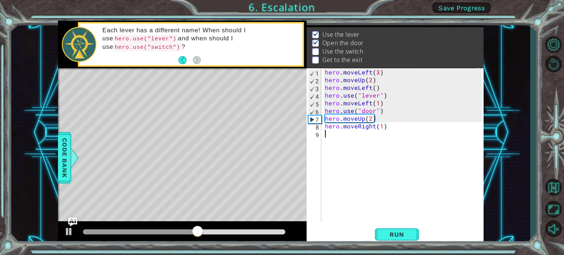
click at [368, 139] on div "hero . moveLeft ( 3 ) hero . moveUp ( 2 ) hero . moveLeft ( ) hero . use ( "lev…" at bounding box center [405, 153] width 162 height 170
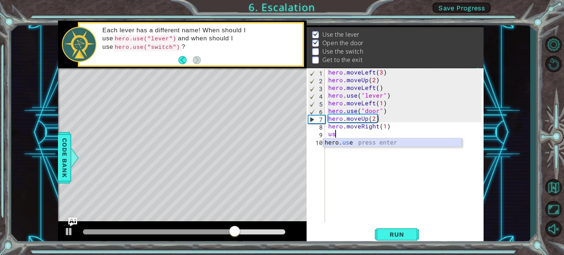
click at [357, 140] on div "hero. us e press enter" at bounding box center [392, 152] width 139 height 26
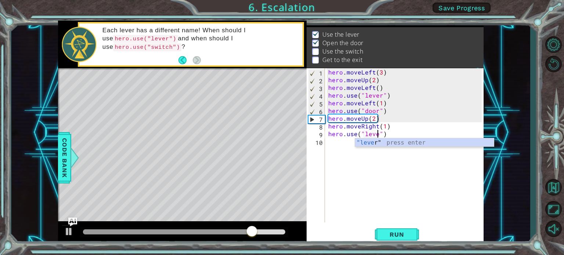
scroll to position [0, 3]
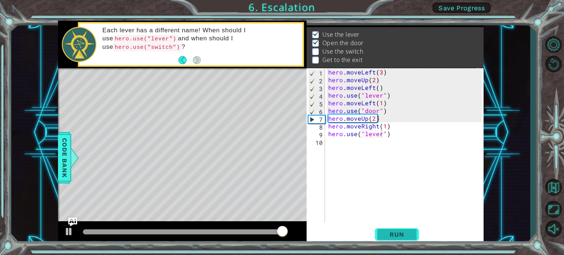
click at [398, 233] on span "Run" at bounding box center [397, 234] width 29 height 7
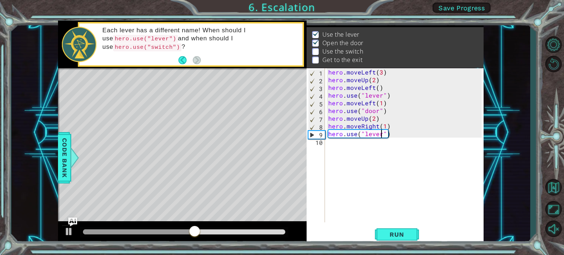
click at [385, 124] on div "hero . moveLeft ( 3 ) hero . moveUp ( 2 ) hero . moveLeft ( ) hero . use ( "lev…" at bounding box center [406, 153] width 159 height 170
type textarea "hero.moveRight(2)"
click at [347, 140] on div "hero . moveLeft ( 3 ) hero . moveUp ( 2 ) hero . moveLeft ( ) hero . use ( "lev…" at bounding box center [406, 153] width 159 height 170
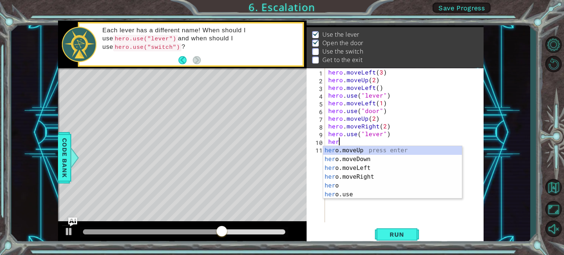
scroll to position [0, 0]
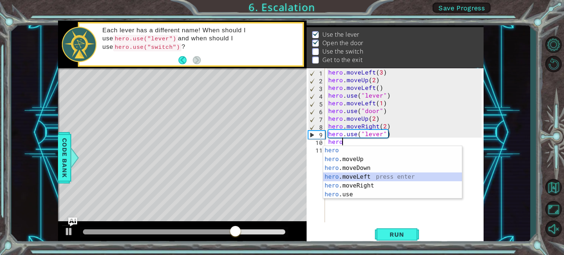
click at [353, 179] on div "hero press enter hero .moveUp press enter hero .moveDown press enter hero .move…" at bounding box center [392, 181] width 139 height 71
type textarea "hero.moveLeft(1)"
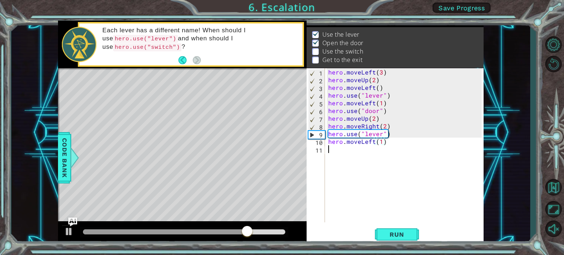
click at [342, 153] on div "hero . moveLeft ( 3 ) hero . moveUp ( 2 ) hero . moveLeft ( ) hero . use ( "lev…" at bounding box center [406, 153] width 159 height 170
click at [390, 229] on button "Run" at bounding box center [397, 235] width 44 height 18
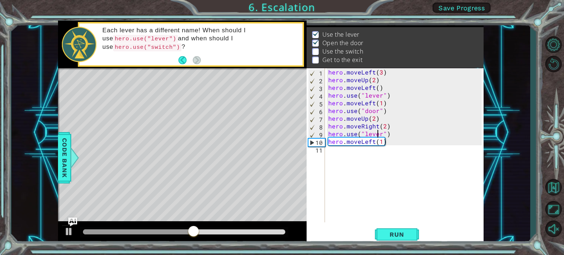
click at [378, 130] on div "hero . moveLeft ( 3 ) hero . moveUp ( 2 ) hero . moveLeft ( ) hero . use ( "lev…" at bounding box center [406, 153] width 159 height 170
click at [381, 133] on div "hero . moveLeft ( 3 ) hero . moveUp ( 2 ) hero . moveLeft ( ) hero . use ( "lev…" at bounding box center [406, 153] width 159 height 170
click at [399, 236] on span "Run" at bounding box center [397, 234] width 29 height 7
click at [373, 140] on div "hero . moveLeft ( 3 ) hero . moveUp ( 2 ) hero . moveLeft ( ) hero . use ( "lev…" at bounding box center [406, 153] width 159 height 170
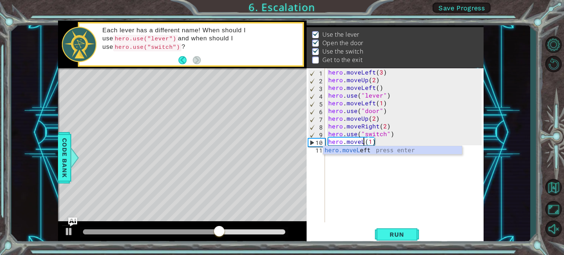
scroll to position [0, 2]
type textarea "hero.moveright(1)"
click at [377, 180] on div "hero . moveLeft ( 3 ) hero . moveUp ( 2 ) hero . moveLeft ( ) hero . use ( "lev…" at bounding box center [406, 153] width 159 height 170
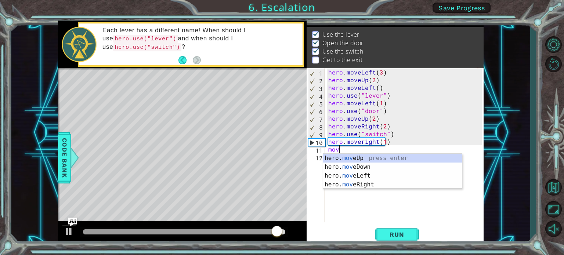
scroll to position [0, 0]
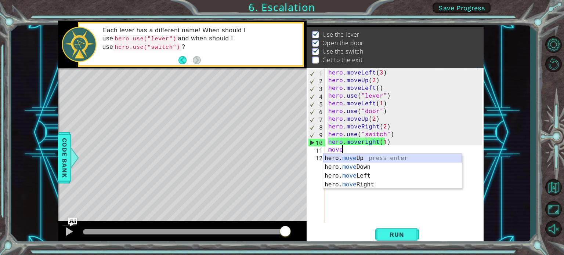
click at [365, 155] on div "hero. move Up press enter hero. move Down press enter hero. move Left press ent…" at bounding box center [392, 180] width 139 height 53
type textarea "hero.moveUp(1)"
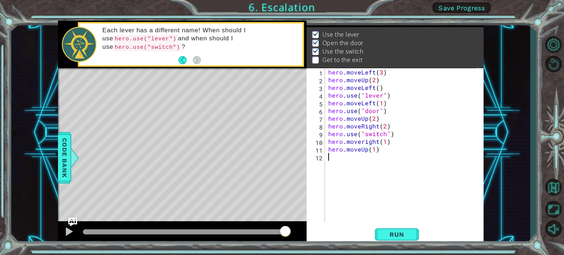
click at [331, 156] on div "hero . moveLeft ( 3 ) hero . moveUp ( 2 ) hero . moveLeft ( ) hero . use ( "lev…" at bounding box center [406, 153] width 159 height 170
type textarea "use"
click at [353, 170] on div "hero . moveLeft ( 3 ) hero . moveUp ( 2 ) hero . moveLeft ( ) hero . use ( "lev…" at bounding box center [406, 153] width 159 height 170
click at [347, 159] on div "hero . moveLeft ( 3 ) hero . moveUp ( 2 ) hero . moveLeft ( ) hero . use ( "lev…" at bounding box center [406, 153] width 159 height 170
click at [349, 164] on div "hero. us e press enter" at bounding box center [392, 175] width 139 height 26
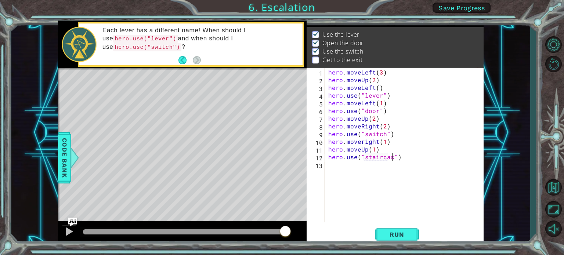
scroll to position [0, 4]
click at [409, 231] on span "Run" at bounding box center [397, 234] width 29 height 7
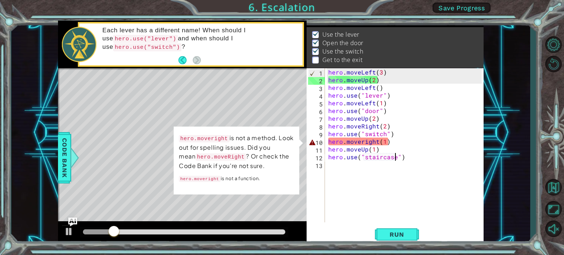
click at [363, 142] on div "hero . moveLeft ( 3 ) hero . moveUp ( 2 ) hero . moveLeft ( ) hero . use ( "lev…" at bounding box center [406, 153] width 159 height 170
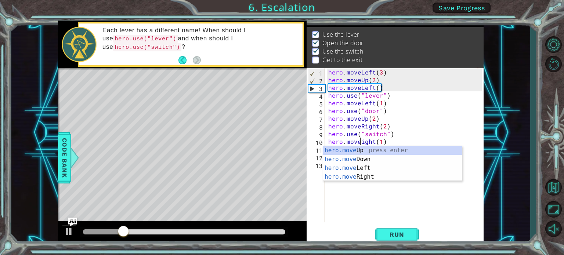
scroll to position [0, 2]
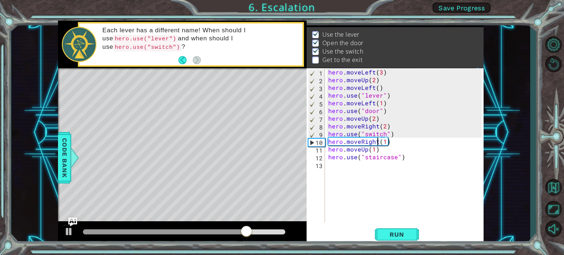
click at [377, 142] on div "hero . moveLeft ( 3 ) hero . moveUp ( 2 ) hero . moveLeft ( ) hero . use ( "lev…" at bounding box center [406, 153] width 159 height 170
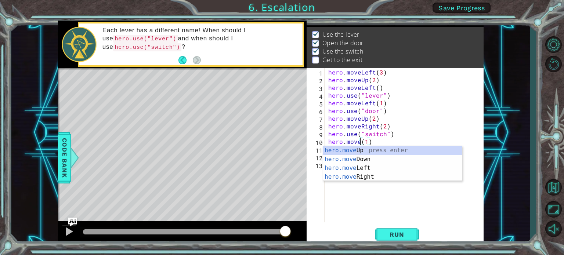
scroll to position [0, 2]
click at [352, 177] on div "hero.move Up press enter hero.move Down press enter hero.move Left press enter …" at bounding box center [392, 172] width 139 height 53
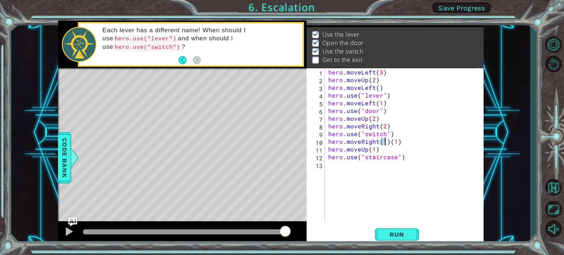
click at [405, 135] on div "hero . moveLeft ( 3 ) hero . moveUp ( 2 ) hero . moveLeft ( ) hero . use ( "lev…" at bounding box center [406, 153] width 159 height 170
click at [404, 140] on div "hero . moveLeft ( 3 ) hero . moveUp ( 2 ) hero . moveLeft ( ) hero . use ( "lev…" at bounding box center [406, 153] width 159 height 170
type textarea "hero.moveRight(1)"
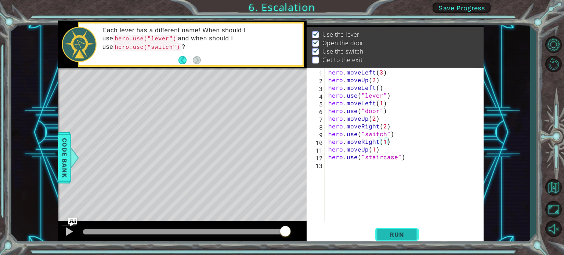
click at [400, 234] on span "Run" at bounding box center [397, 234] width 29 height 7
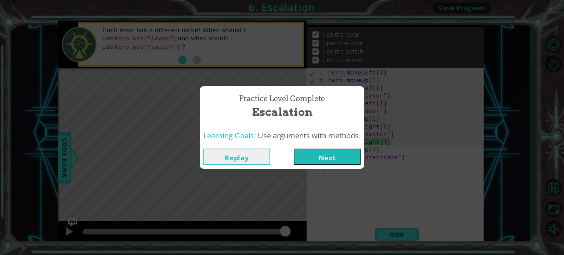
click at [344, 155] on button "Next" at bounding box center [327, 157] width 67 height 17
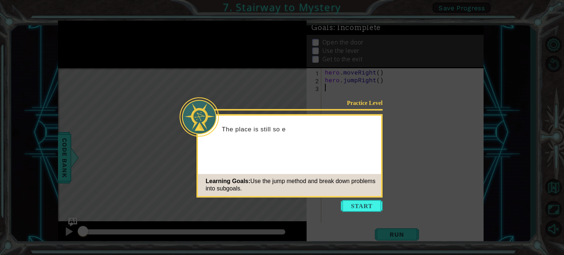
drag, startPoint x: 416, startPoint y: 179, endPoint x: 412, endPoint y: 173, distance: 7.6
click at [416, 178] on icon at bounding box center [282, 127] width 564 height 255
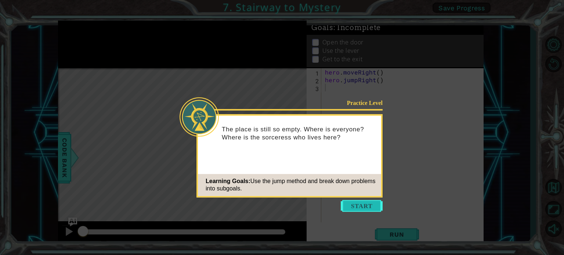
click at [366, 201] on button "Start" at bounding box center [362, 206] width 42 height 12
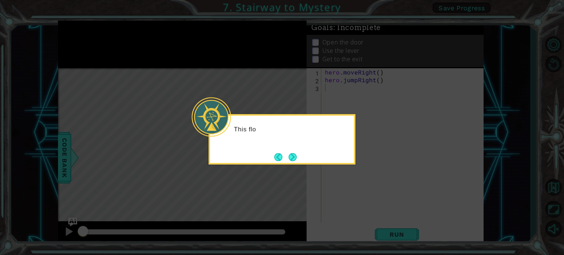
drag, startPoint x: 367, startPoint y: 202, endPoint x: 373, endPoint y: 183, distance: 20.3
click at [367, 200] on icon at bounding box center [282, 127] width 564 height 255
click at [373, 182] on icon at bounding box center [282, 127] width 564 height 255
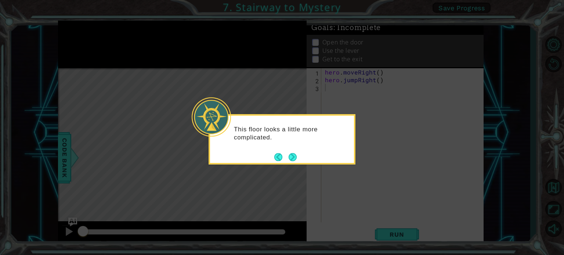
click at [294, 158] on button "Next" at bounding box center [293, 157] width 8 height 8
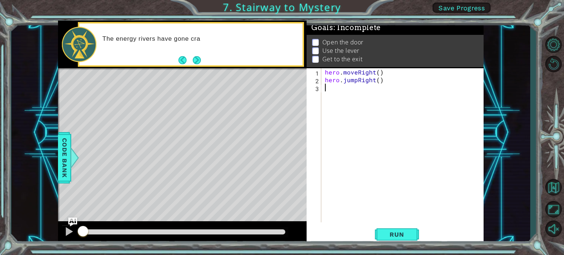
click at [363, 112] on div "hero . moveRight ( ) hero . jumpRight ( )" at bounding box center [405, 153] width 162 height 170
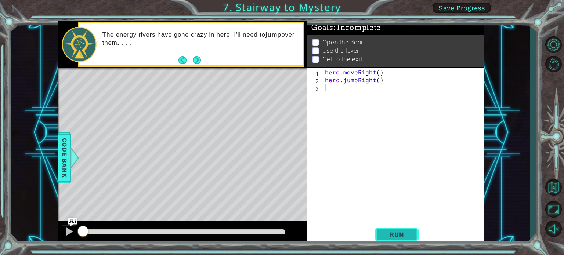
click at [408, 239] on button "Run" at bounding box center [397, 235] width 44 height 18
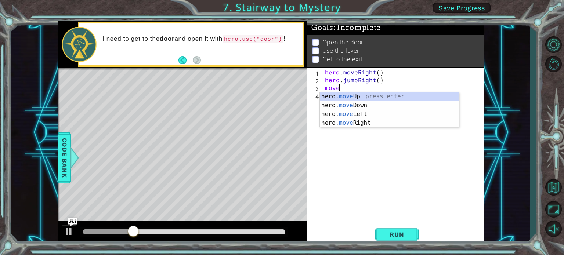
type textarea "m"
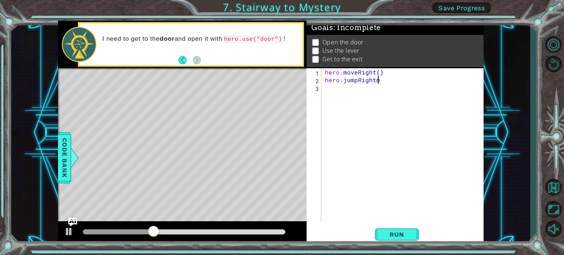
type textarea "hero.jumpRight"
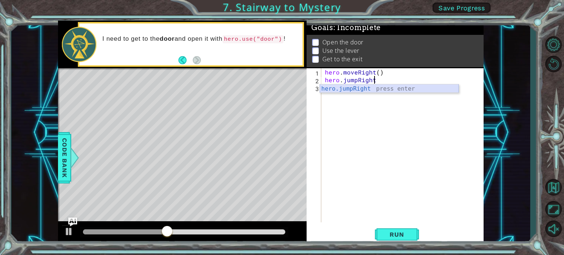
click at [341, 86] on div "hero.jumpRight press enter" at bounding box center [389, 98] width 139 height 26
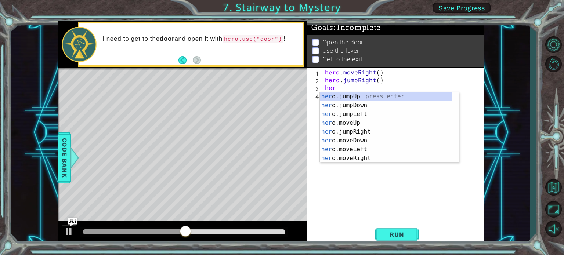
scroll to position [0, 0]
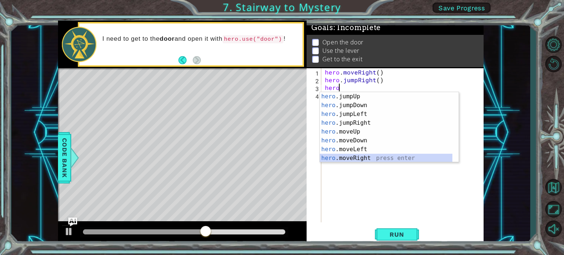
click at [360, 158] on div "hero .jumpUp press enter hero .jumpDown press enter hero .jumpLeft press enter …" at bounding box center [386, 136] width 133 height 88
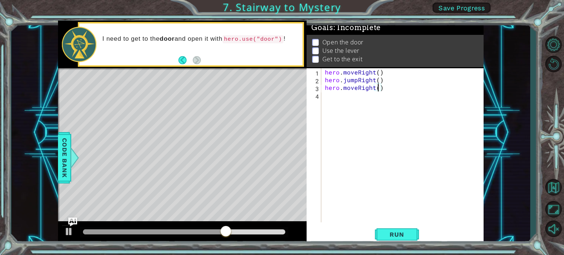
type textarea "hero.moveRight(2)"
click at [355, 100] on div "hero . moveRight ( ) hero . jumpRight ( ) hero . moveRight ( 2 )" at bounding box center [405, 153] width 162 height 170
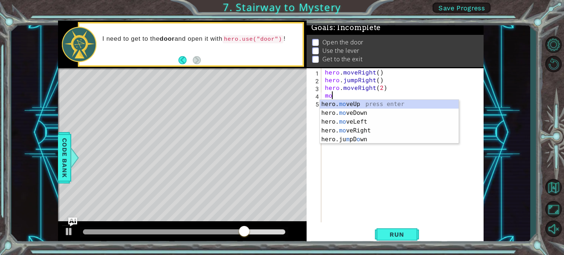
scroll to position [0, 0]
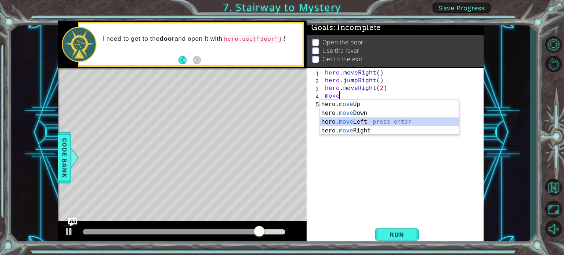
click at [355, 120] on div "hero. move Up press enter hero. move Down press enter hero. move Left press ent…" at bounding box center [389, 126] width 139 height 53
type textarea "hero.moveLeft(1)"
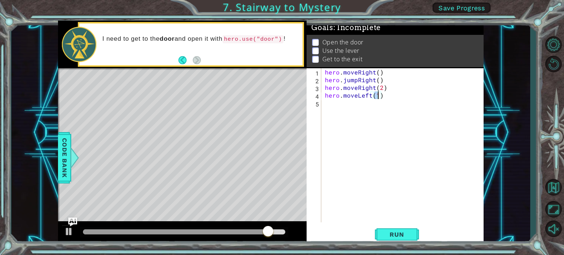
click at [337, 108] on div "hero . moveRight ( ) hero . jumpRight ( ) hero . moveRight ( 2 ) hero . moveLef…" at bounding box center [405, 153] width 162 height 170
click at [379, 97] on div "hero . moveRight ( ) hero . jumpRight ( ) hero . moveRight ( 2 ) hero . moveLef…" at bounding box center [405, 153] width 162 height 170
click at [394, 233] on span "Run" at bounding box center [397, 234] width 29 height 7
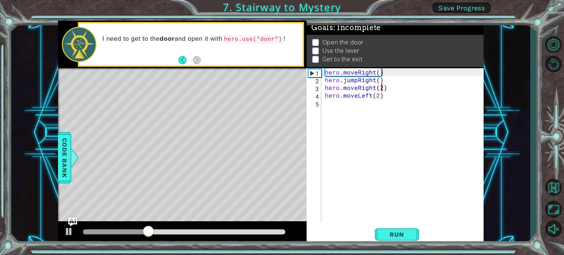
click at [381, 86] on div "hero . moveRight ( ) hero . jumpRight ( ) hero . moveRight ( 2 ) hero . moveLef…" at bounding box center [405, 153] width 162 height 170
drag, startPoint x: 380, startPoint y: 86, endPoint x: 377, endPoint y: 94, distance: 8.3
click at [377, 94] on div "hero . moveRight ( ) hero . jumpRight ( ) hero . moveRight ( 2 ) hero . moveLef…" at bounding box center [405, 153] width 162 height 170
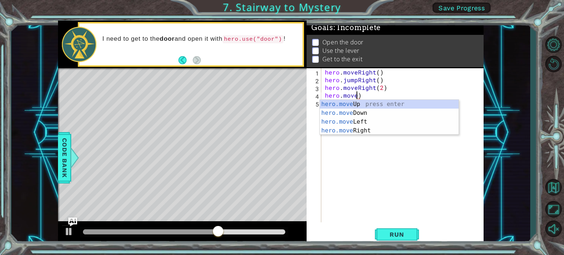
scroll to position [0, 1]
click at [346, 132] on div "hero.move Up press enter hero.move Down press enter hero.move Left press enter …" at bounding box center [389, 126] width 139 height 53
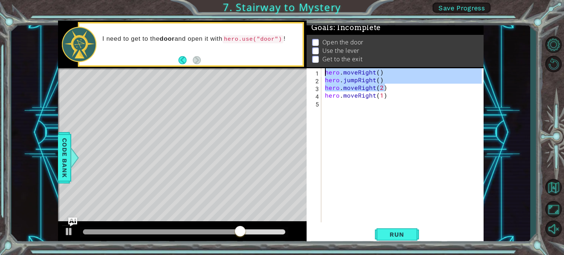
drag, startPoint x: 388, startPoint y: 91, endPoint x: 257, endPoint y: 46, distance: 138.3
click at [257, 46] on div "1 ההההההההההההההההההההההההההההההההההההההההההההההההההההההההההההההההההההההההההההה…" at bounding box center [271, 133] width 426 height 225
type textarea "hero.moveRight() hero.jumpRight()"
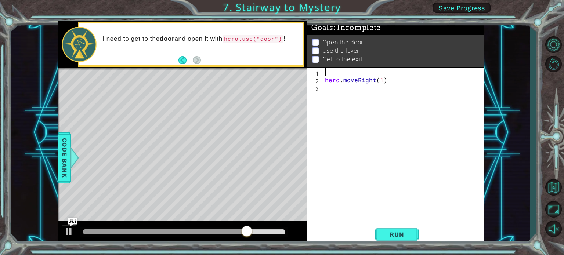
scroll to position [0, 0]
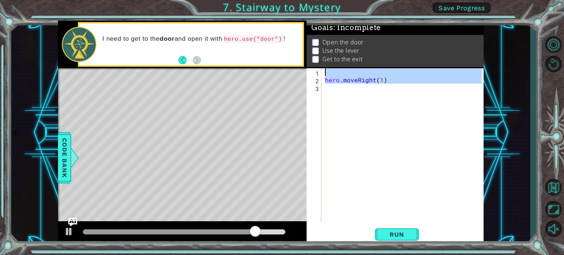
drag, startPoint x: 415, startPoint y: 93, endPoint x: 73, endPoint y: 38, distance: 345.7
click at [73, 38] on div "1 ההההההההההההההההההההההההההההההההההההההההההההההההההההההההההההההההההההההההההההה…" at bounding box center [271, 133] width 426 height 225
type textarea "hero.moveRight(1)"
